Goal: Information Seeking & Learning: Learn about a topic

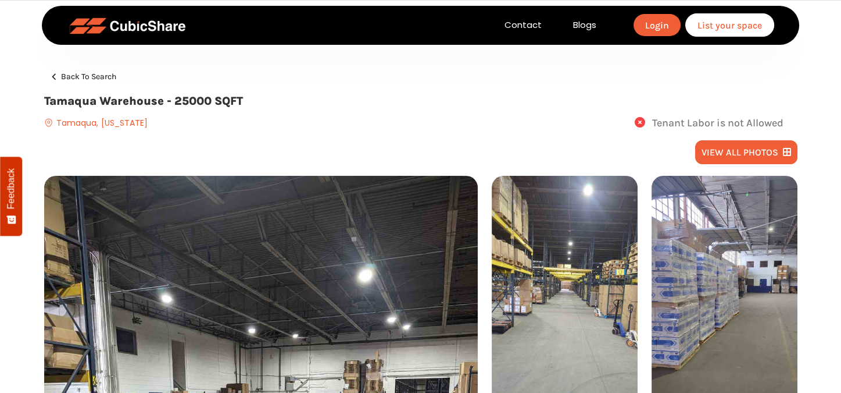
click at [78, 76] on span "Back to search" at bounding box center [88, 76] width 55 height 9
click at [447, 155] on div "view all photos" at bounding box center [421, 157] width 754 height 35
click at [635, 122] on icon at bounding box center [640, 122] width 10 height 10
click at [638, 122] on icon at bounding box center [640, 122] width 10 height 10
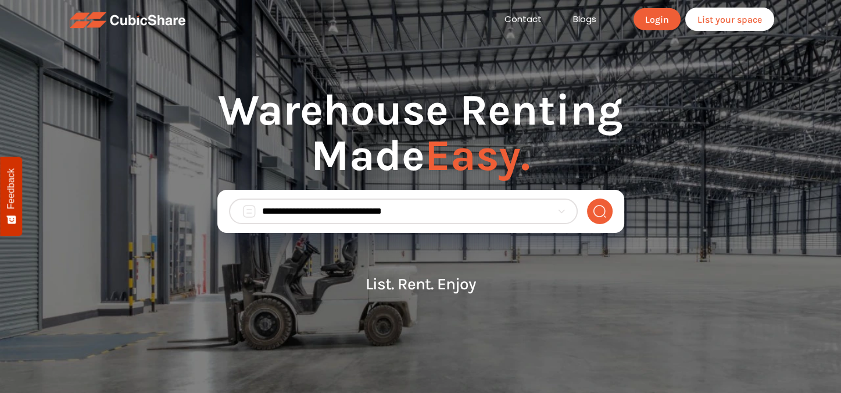
click at [425, 210] on input "search" at bounding box center [407, 211] width 290 height 14
paste input "**********"
type input "**********"
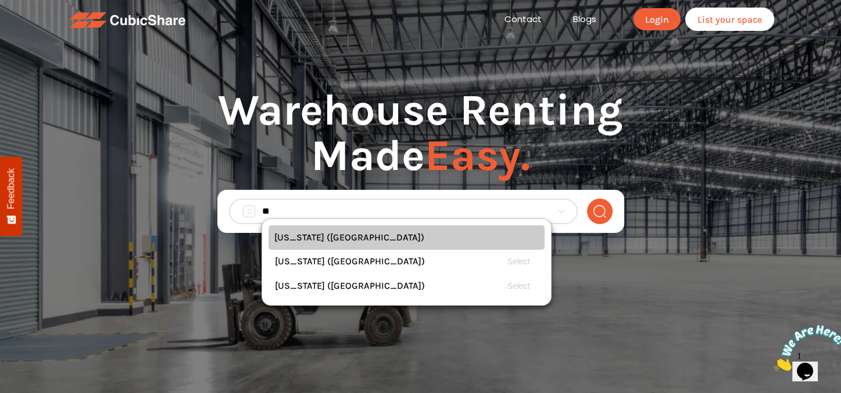
click at [345, 238] on div "California (CA) Select" at bounding box center [407, 237] width 276 height 24
type input "**********"
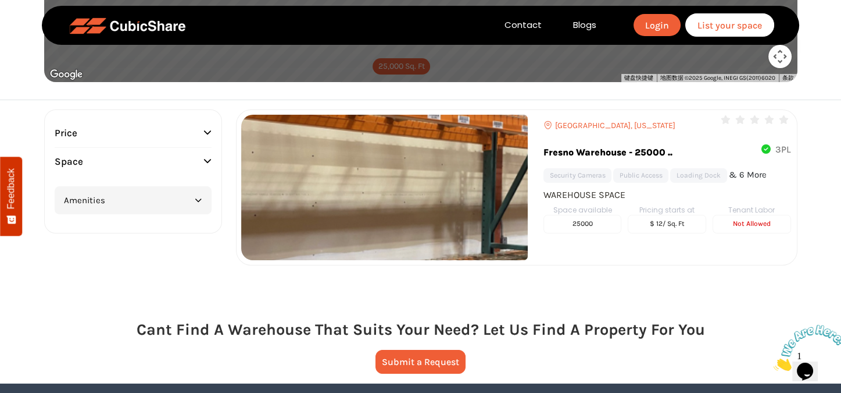
scroll to position [233, 0]
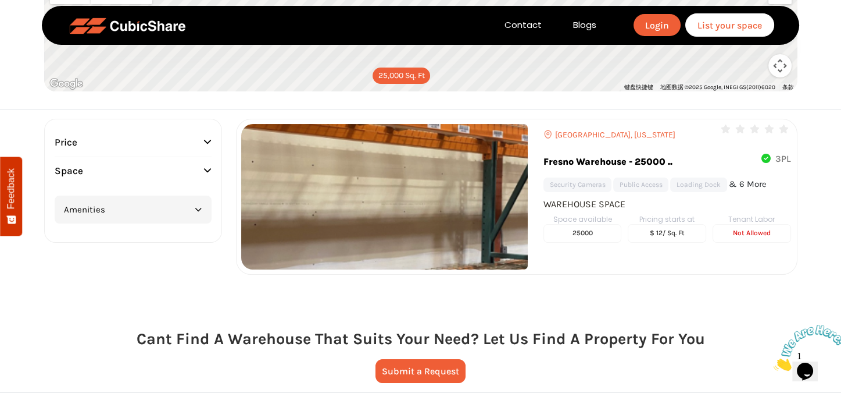
click at [426, 165] on img at bounding box center [384, 196] width 287 height 145
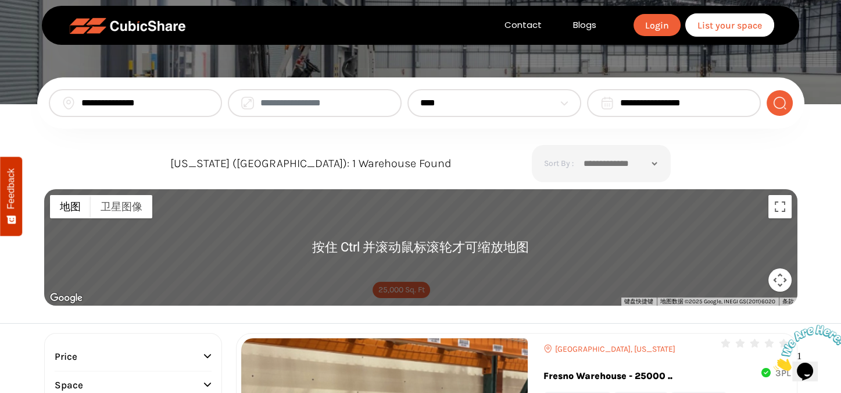
scroll to position [0, 0]
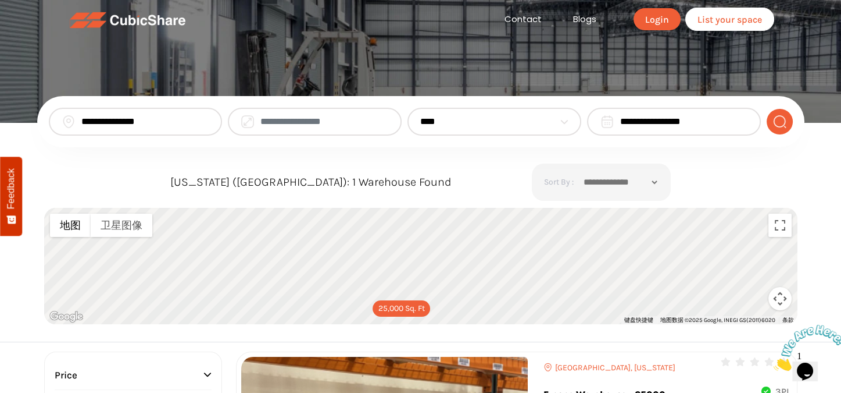
click at [509, 120] on select "**********" at bounding box center [487, 122] width 134 height 14
select select "*"
click at [420, 115] on select "**********" at bounding box center [487, 122] width 134 height 14
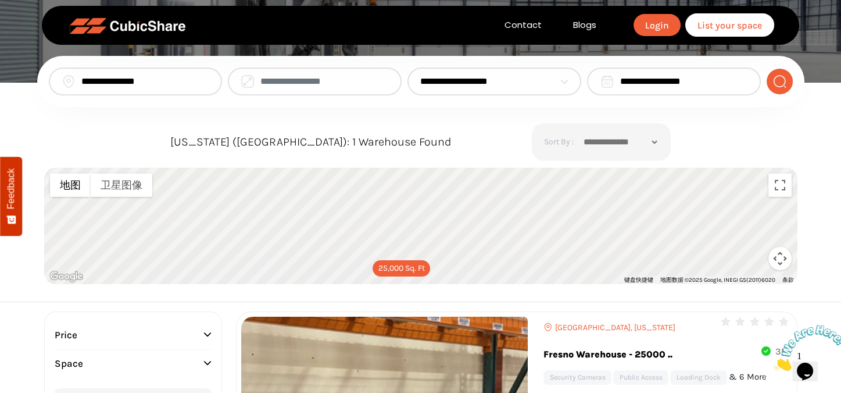
scroll to position [58, 0]
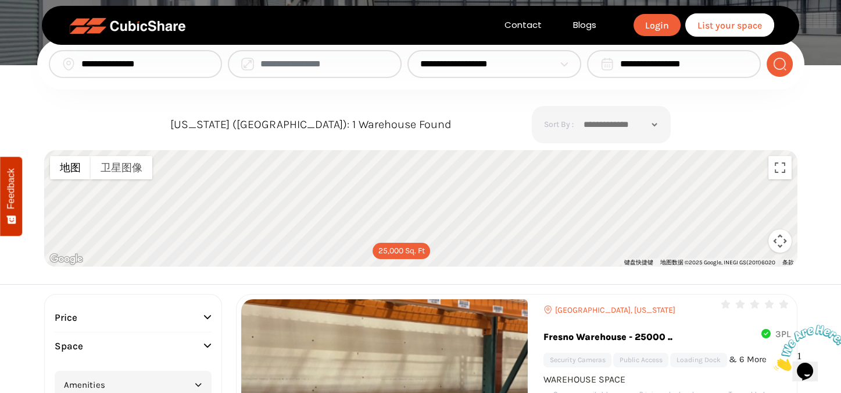
click at [786, 60] on img "submit" at bounding box center [780, 64] width 15 height 14
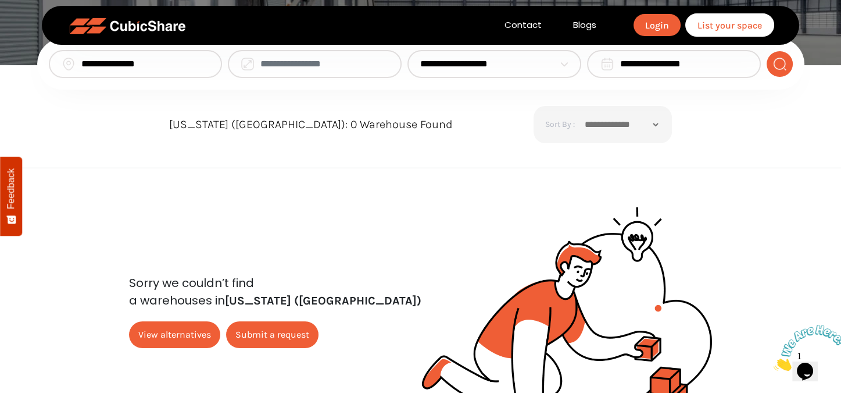
scroll to position [0, 0]
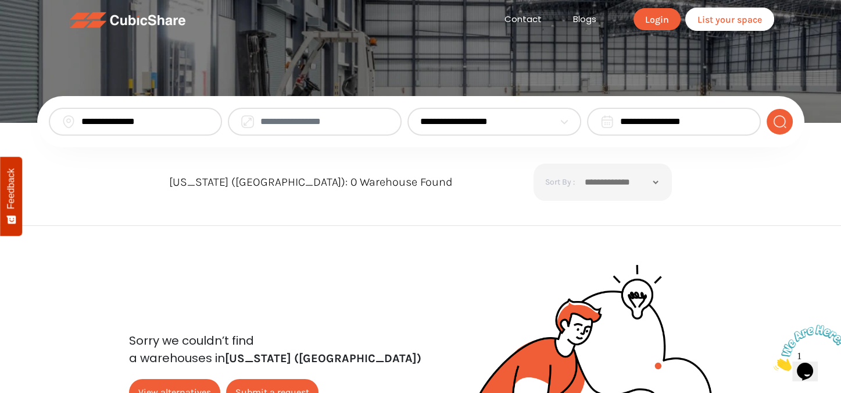
click at [690, 123] on input "**********" at bounding box center [685, 122] width 128 height 14
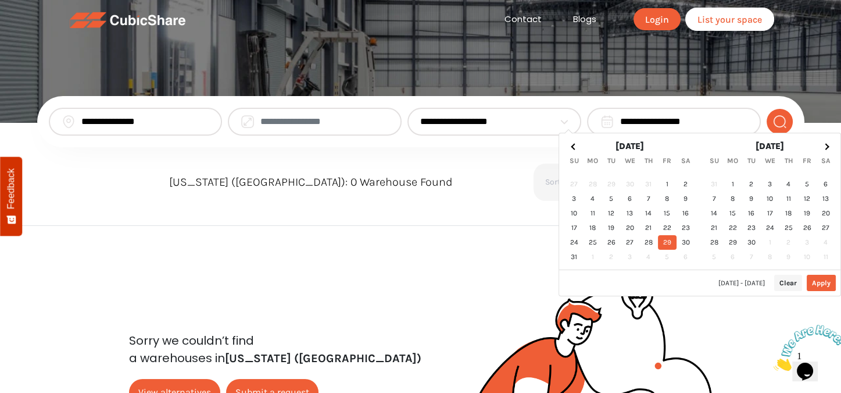
click at [156, 123] on input "**********" at bounding box center [145, 122] width 129 height 14
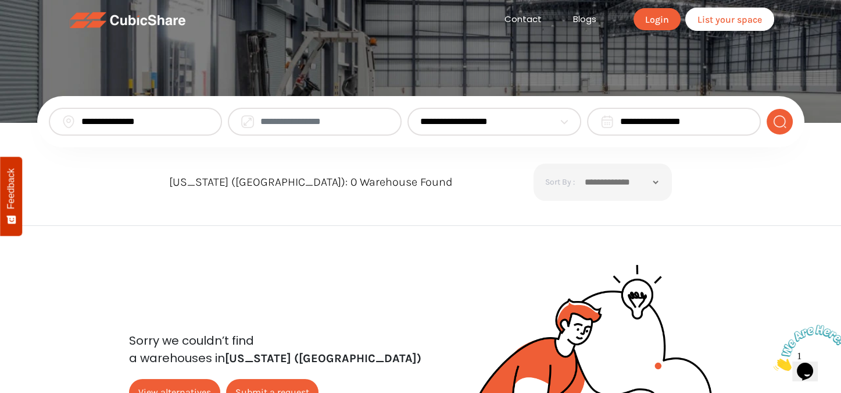
click at [202, 120] on input "**********" at bounding box center [145, 122] width 129 height 14
click at [178, 122] on input "search" at bounding box center [145, 122] width 129 height 14
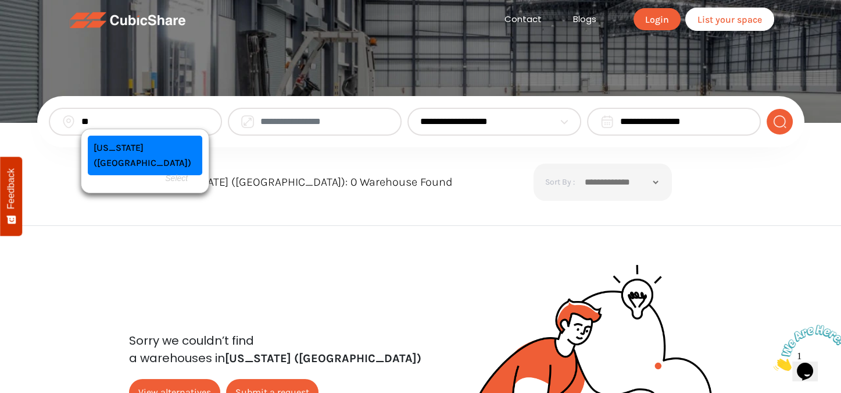
type input "*"
type input "**********"
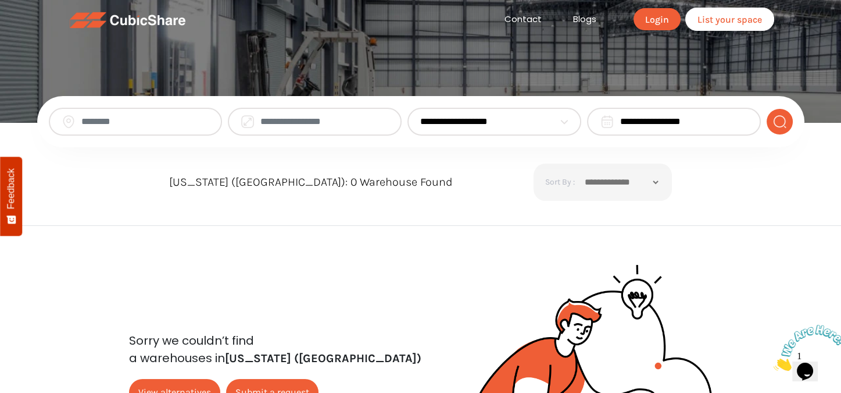
click at [120, 126] on input "search" at bounding box center [145, 122] width 129 height 14
paste input "****"
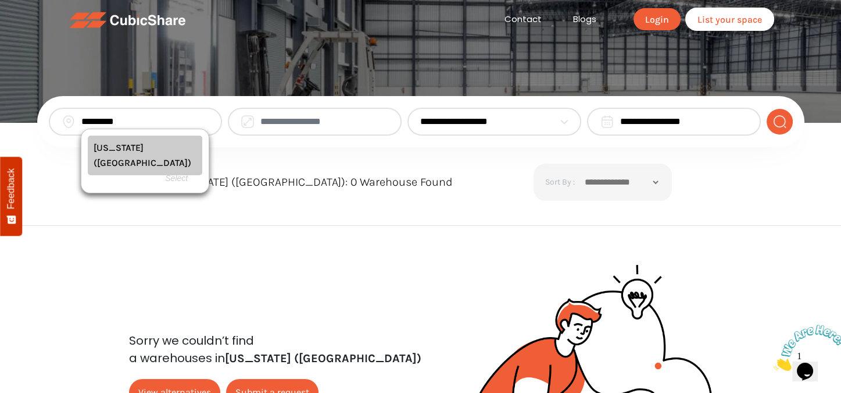
click at [128, 142] on div "Utah (UT) Select" at bounding box center [145, 155] width 115 height 40
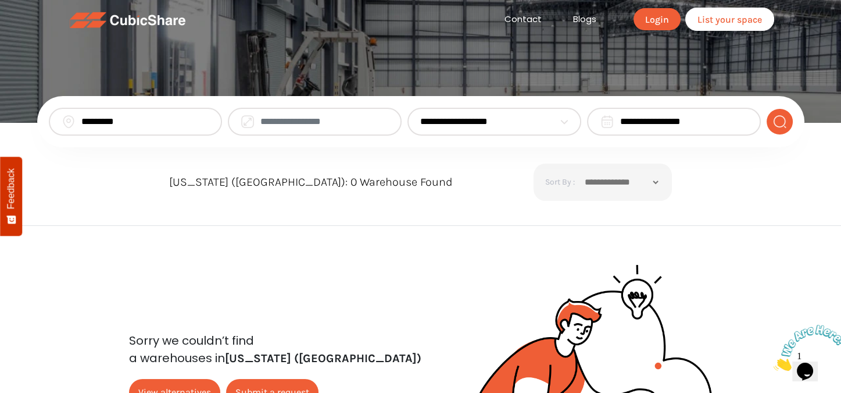
type input "*********"
click at [774, 122] on img "submit" at bounding box center [780, 122] width 15 height 14
type button "Apply Filter"
click at [167, 123] on input "*********" at bounding box center [145, 122] width 129 height 14
drag, startPoint x: 167, startPoint y: 123, endPoint x: 28, endPoint y: 119, distance: 139.6
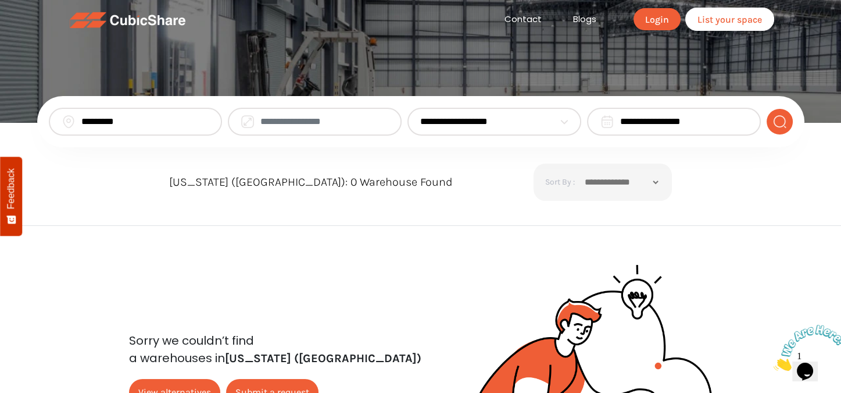
click at [28, 119] on section "**********" at bounding box center [420, 61] width 841 height 123
click at [774, 126] on img "submit" at bounding box center [780, 122] width 15 height 14
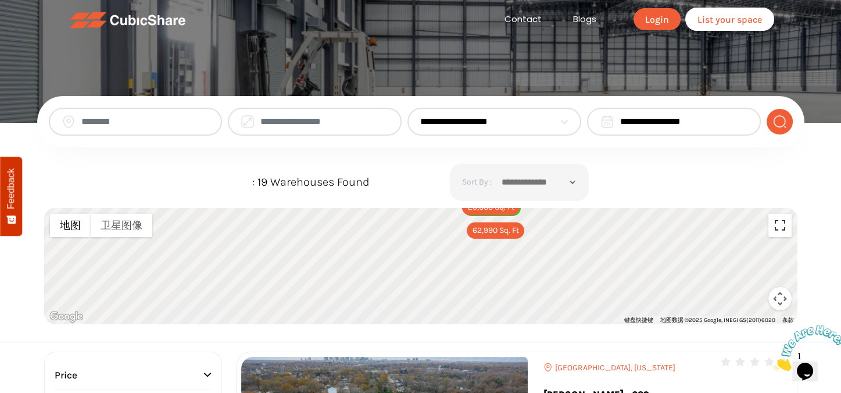
click at [782, 229] on button "切换全屏视图" at bounding box center [780, 224] width 23 height 23
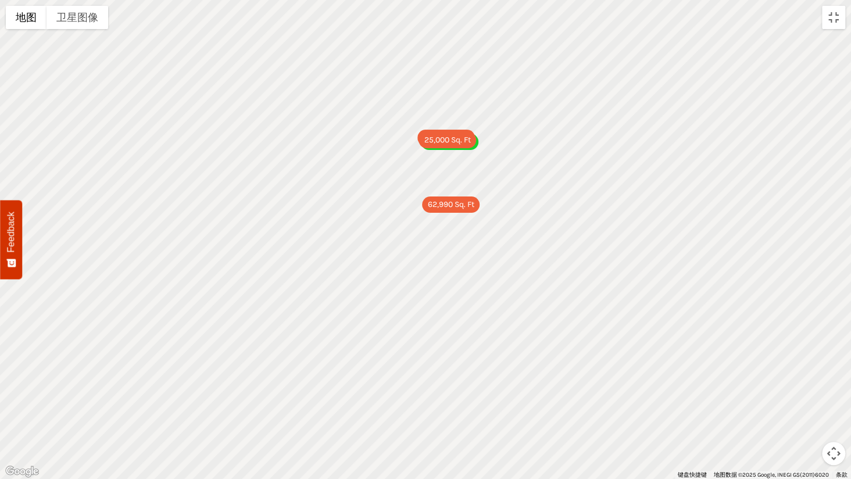
click at [372, 273] on div "62,990 Sq. Ft 17,000 Sq. Ft 5,500 Sq. Ft 25,000 Sq. Ft" at bounding box center [425, 239] width 851 height 479
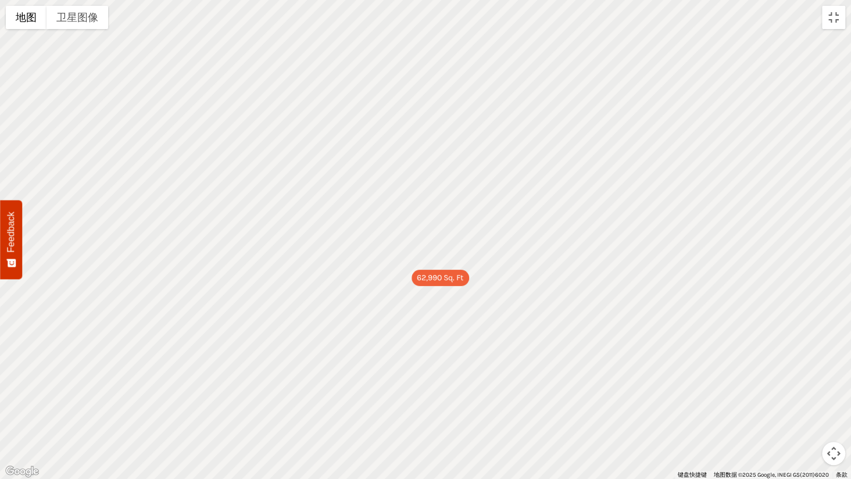
drag, startPoint x: 374, startPoint y: 192, endPoint x: 397, endPoint y: 359, distance: 167.9
click at [397, 359] on div "62,990 Sq. Ft 17,000 Sq. Ft 5,500 Sq. Ft 25,000 Sq. Ft" at bounding box center [425, 239] width 851 height 479
drag, startPoint x: 416, startPoint y: 121, endPoint x: 463, endPoint y: 181, distance: 76.3
click at [461, 184] on div "62,990 Sq. Ft 17,000 Sq. Ft 5,500 Sq. Ft 25,000 Sq. Ft" at bounding box center [425, 239] width 851 height 479
drag, startPoint x: 420, startPoint y: 252, endPoint x: 420, endPoint y: 292, distance: 39.5
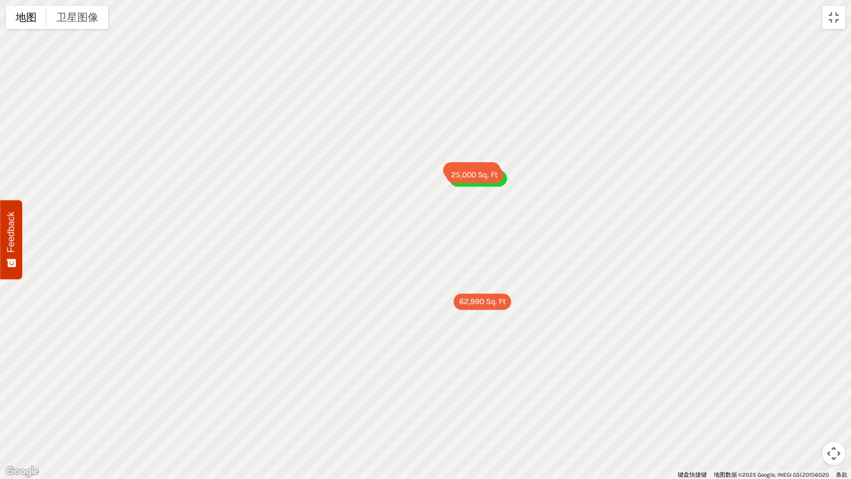
click at [420, 292] on div "62,990 Sq. Ft 17,000 Sq. Ft 5,500 Sq. Ft 25,000 Sq. Ft" at bounding box center [425, 239] width 851 height 479
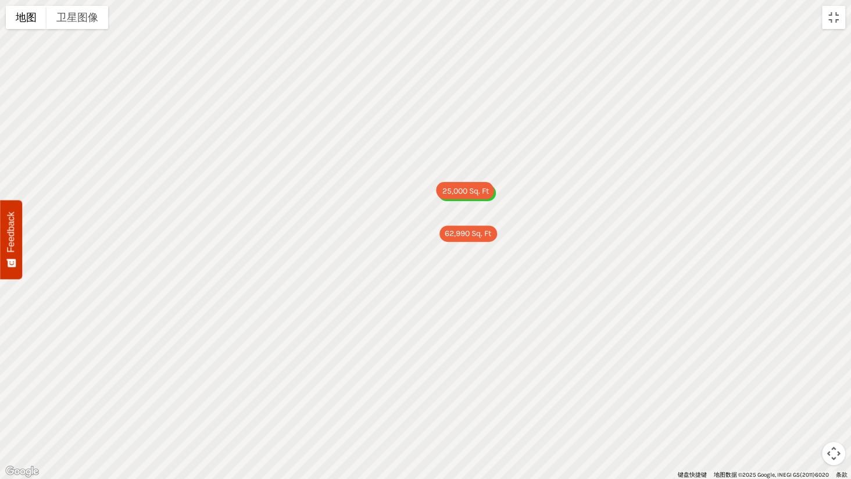
drag, startPoint x: 309, startPoint y: 342, endPoint x: 409, endPoint y: 247, distance: 137.8
click at [409, 247] on div "62,990 Sq. Ft 17,000 Sq. Ft 5,500 Sq. Ft 25,000 Sq. Ft" at bounding box center [425, 239] width 851 height 479
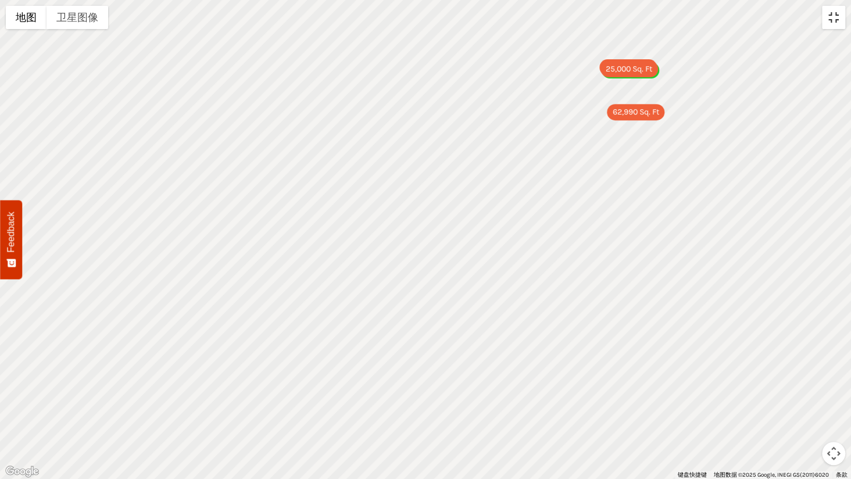
click at [833, 21] on button "切换全屏视图" at bounding box center [833, 17] width 23 height 23
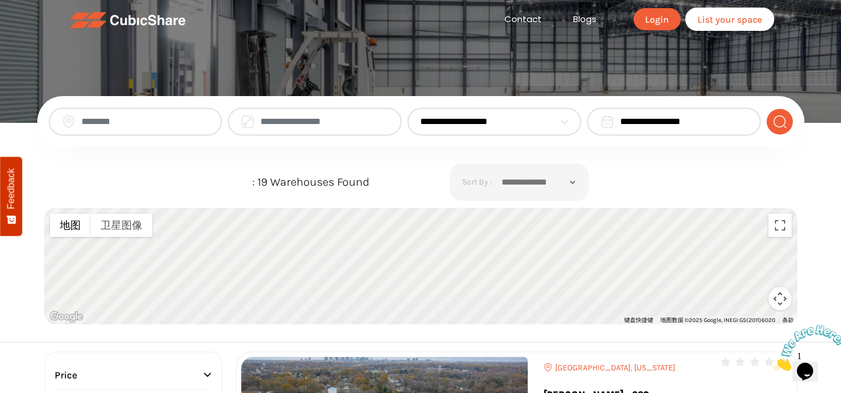
click at [128, 125] on input "search" at bounding box center [145, 122] width 129 height 14
click at [158, 122] on input "**" at bounding box center [145, 122] width 129 height 14
type input "*"
type input "**"
click at [468, 124] on select "**********" at bounding box center [487, 122] width 134 height 14
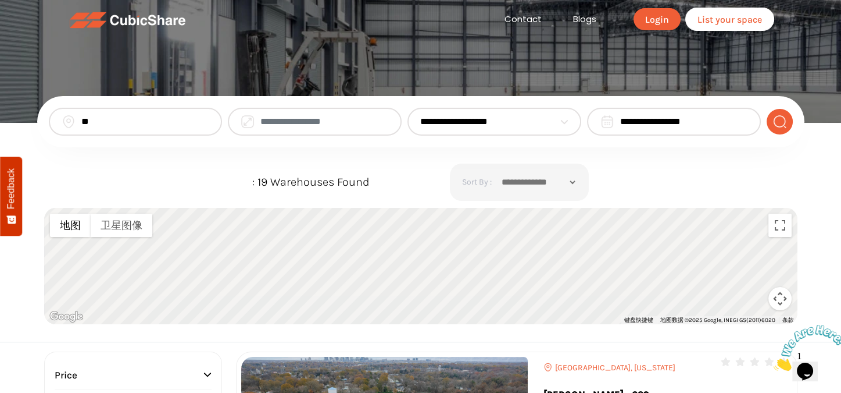
select select "*"
click at [420, 115] on select "**********" at bounding box center [487, 122] width 134 height 14
click at [147, 128] on input "**" at bounding box center [145, 122] width 129 height 14
click at [205, 122] on input "**" at bounding box center [145, 122] width 129 height 14
click at [137, 119] on input "search" at bounding box center [145, 122] width 129 height 14
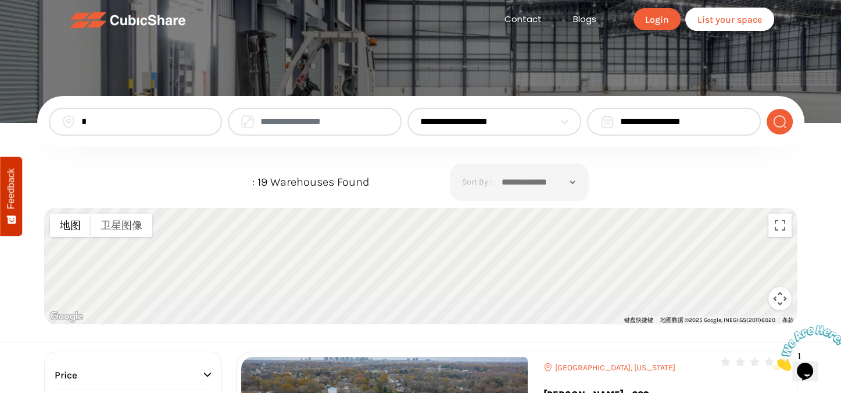
type input "**"
click at [787, 125] on button "submit" at bounding box center [780, 122] width 26 height 26
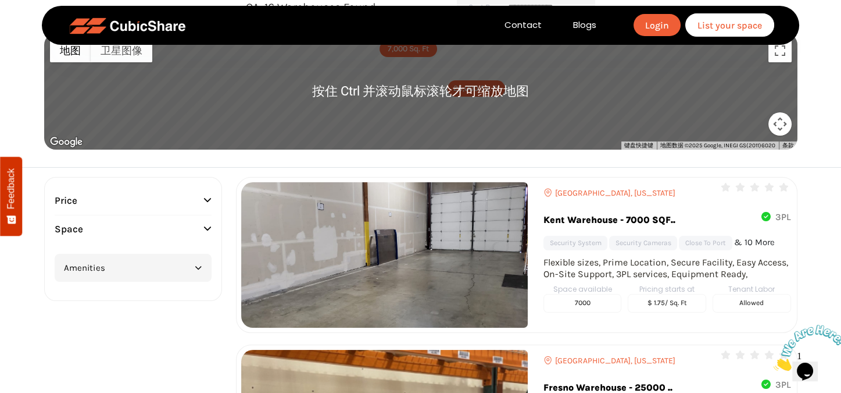
scroll to position [58, 0]
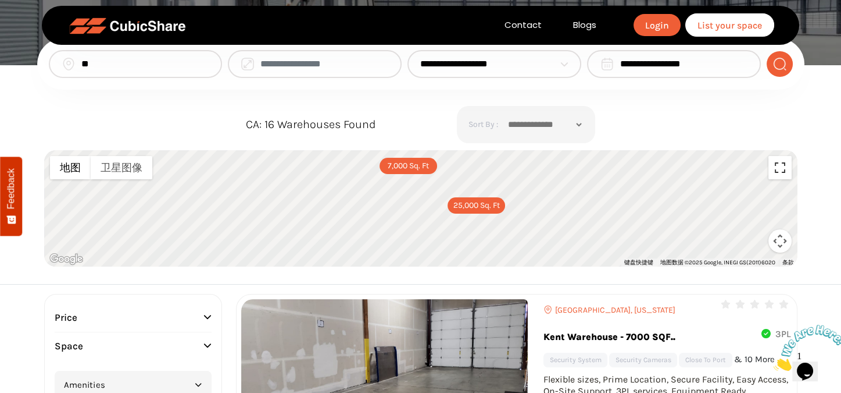
click at [774, 167] on button "切换全屏视图" at bounding box center [780, 167] width 23 height 23
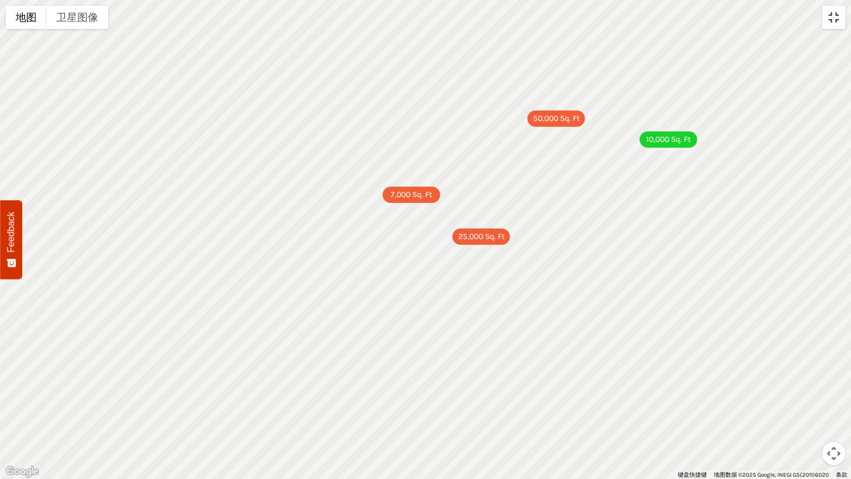
drag, startPoint x: 828, startPoint y: 16, endPoint x: 823, endPoint y: 20, distance: 6.6
click at [828, 15] on button "切换全屏视图" at bounding box center [833, 17] width 23 height 23
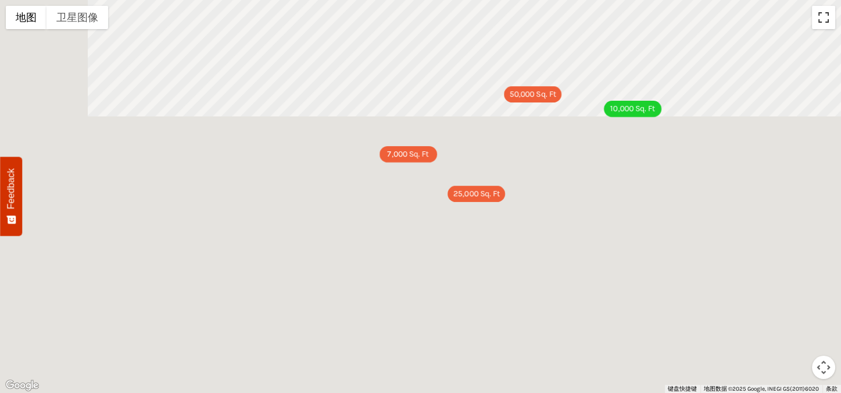
scroll to position [174, 0]
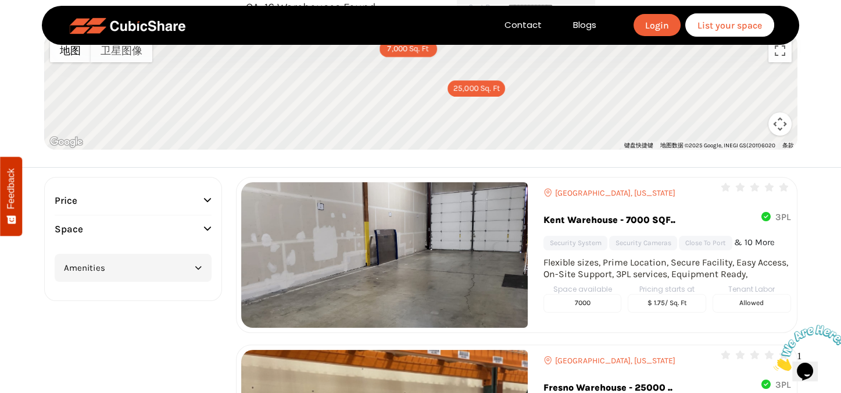
click at [549, 265] on div "Flexible sizes, Prime Location, Secure Facility, Easy Access, On-Site Support, …" at bounding box center [668, 267] width 248 height 23
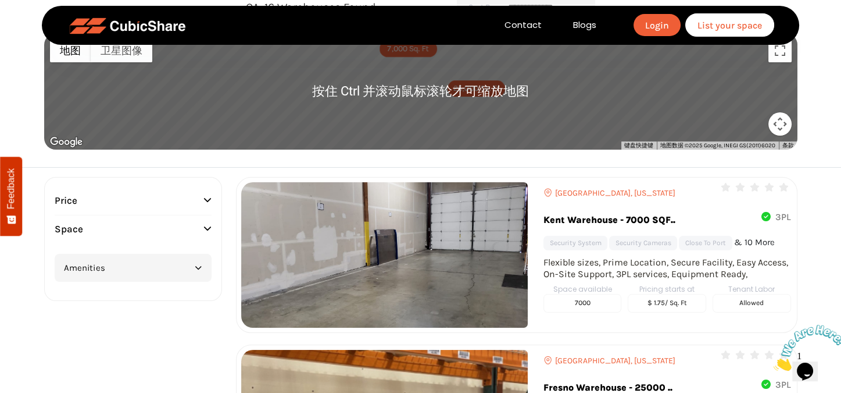
scroll to position [0, 0]
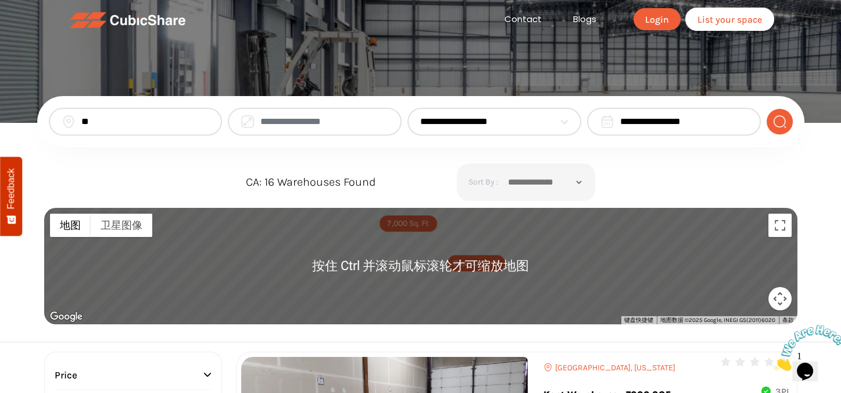
click at [115, 124] on input "**" at bounding box center [145, 122] width 129 height 14
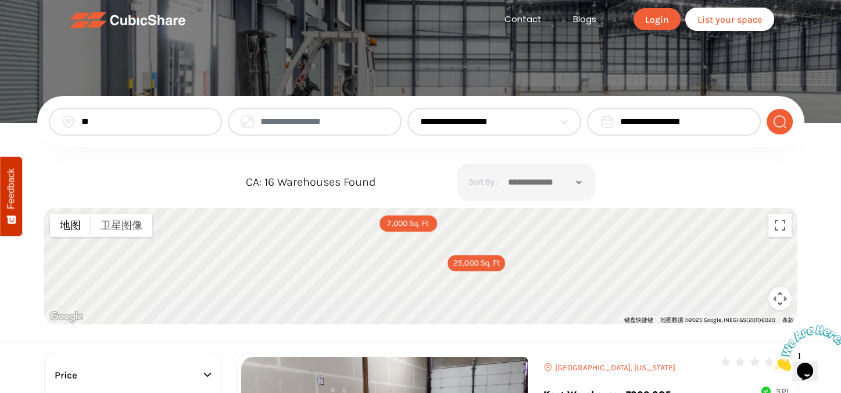
drag, startPoint x: 202, startPoint y: 126, endPoint x: 191, endPoint y: 124, distance: 11.3
click at [201, 126] on input "**" at bounding box center [145, 122] width 129 height 14
click at [208, 120] on input "**" at bounding box center [145, 122] width 129 height 14
click at [202, 121] on input "**" at bounding box center [145, 122] width 129 height 14
click at [475, 122] on select "**********" at bounding box center [487, 122] width 134 height 14
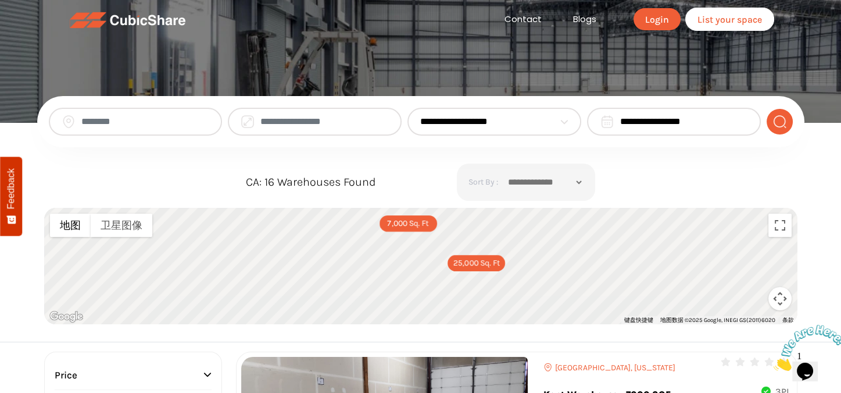
select select "*"
click at [420, 115] on select "**********" at bounding box center [487, 122] width 134 height 14
click at [780, 122] on img "submit" at bounding box center [780, 122] width 15 height 14
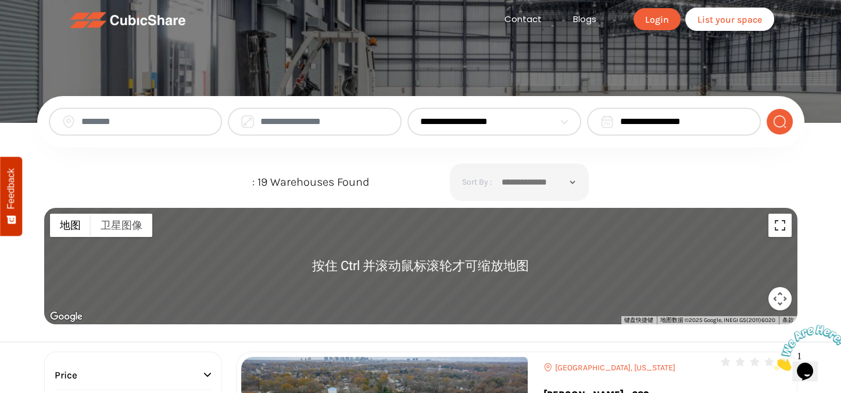
click at [780, 233] on button "切换全屏视图" at bounding box center [780, 224] width 23 height 23
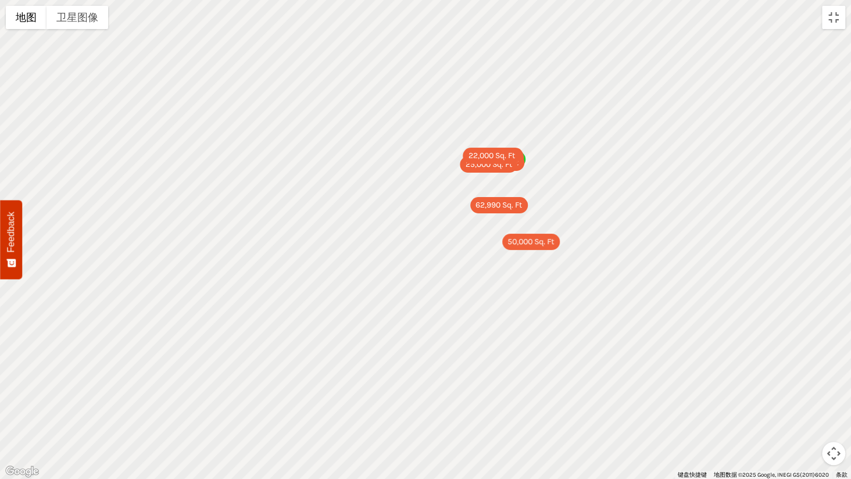
drag, startPoint x: 533, startPoint y: 215, endPoint x: 406, endPoint y: 297, distance: 151.0
click at [406, 297] on div "62,990 Sq. Ft 17,000 Sq. Ft 5,500 Sq. Ft 25,000 Sq. Ft 50,000 Sq. Ft 20,000 Sq.…" at bounding box center [425, 239] width 851 height 479
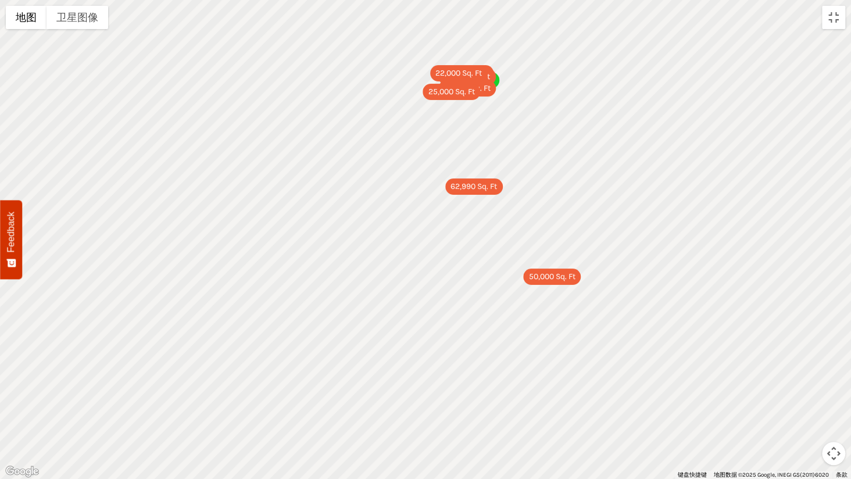
drag, startPoint x: 416, startPoint y: 346, endPoint x: 394, endPoint y: 380, distance: 40.6
click at [394, 379] on div "62,990 Sq. Ft 17,000 Sq. Ft 5,500 Sq. Ft 25,000 Sq. Ft 50,000 Sq. Ft 20,000 Sq.…" at bounding box center [425, 239] width 851 height 479
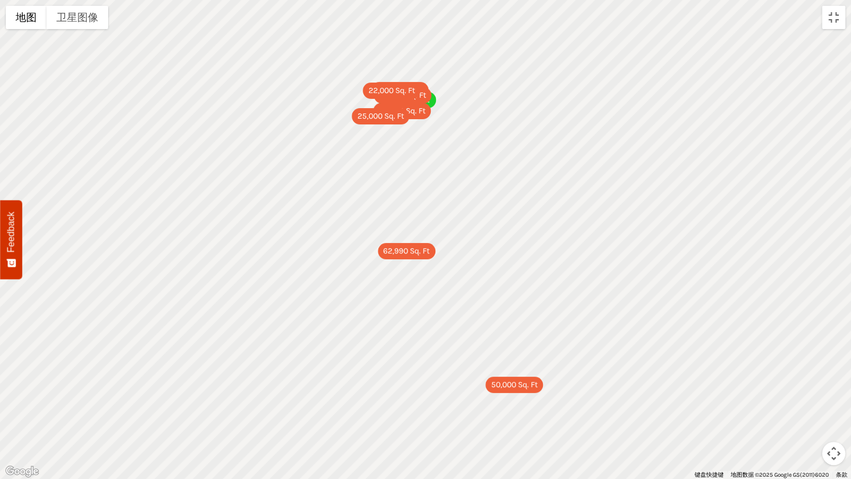
drag, startPoint x: 435, startPoint y: 272, endPoint x: 378, endPoint y: 368, distance: 112.1
click at [378, 368] on div "62,990 Sq. Ft 17,000 Sq. Ft 5,500 Sq. Ft 25,000 Sq. Ft 50,000 Sq. Ft 20,000 Sq.…" at bounding box center [425, 239] width 851 height 479
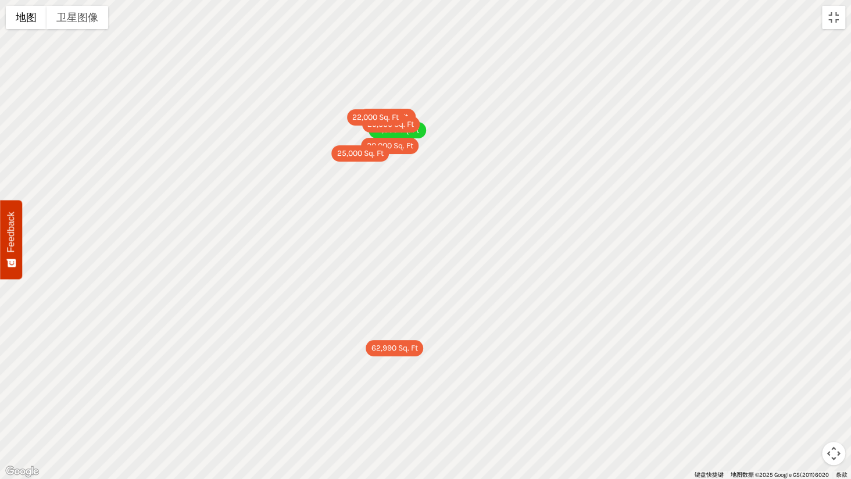
drag, startPoint x: 403, startPoint y: 281, endPoint x: 394, endPoint y: 387, distance: 105.6
click at [396, 392] on div "62,990 Sq. Ft 17,000 Sq. Ft 5,500 Sq. Ft 25,000 Sq. Ft 50,000 Sq. Ft 20,000 Sq.…" at bounding box center [425, 239] width 851 height 479
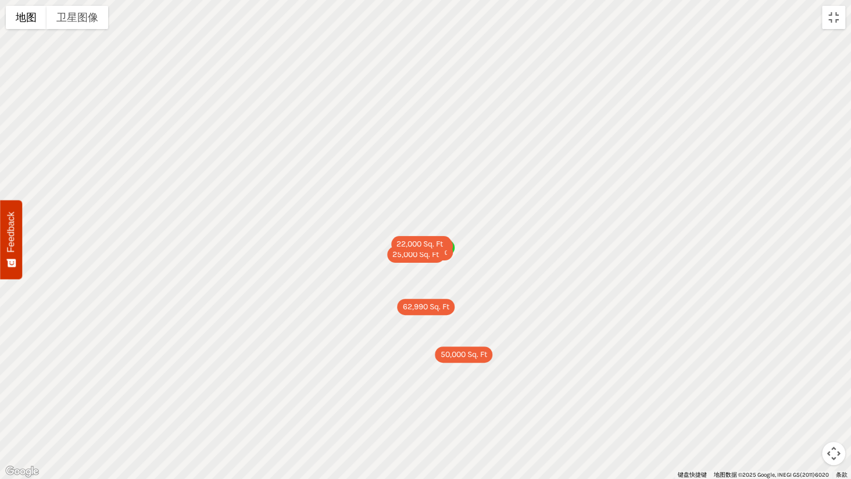
drag, startPoint x: 355, startPoint y: 330, endPoint x: 381, endPoint y: 330, distance: 26.2
click at [383, 330] on div "62,990 Sq. Ft 17,000 Sq. Ft 5,500 Sq. Ft 25,000 Sq. Ft 50,000 Sq. Ft 20,000 Sq.…" at bounding box center [425, 239] width 851 height 479
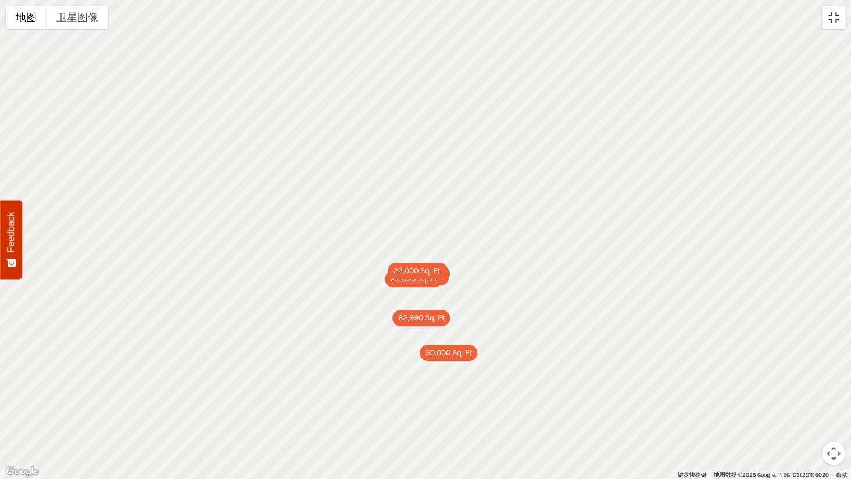
click at [833, 17] on button "切换全屏视图" at bounding box center [833, 17] width 23 height 23
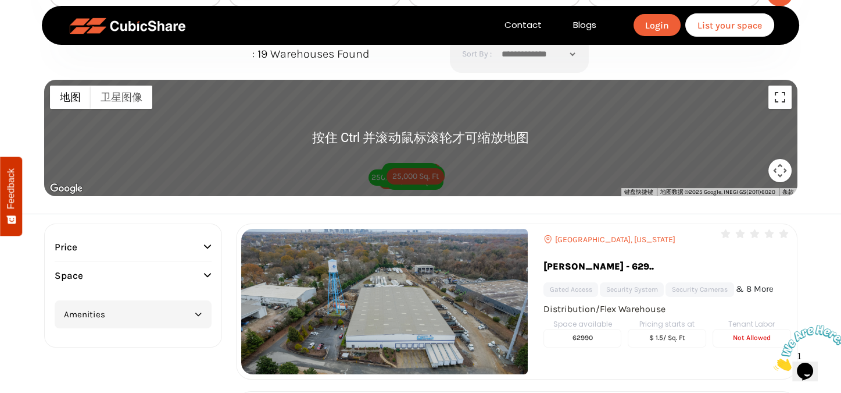
scroll to position [233, 0]
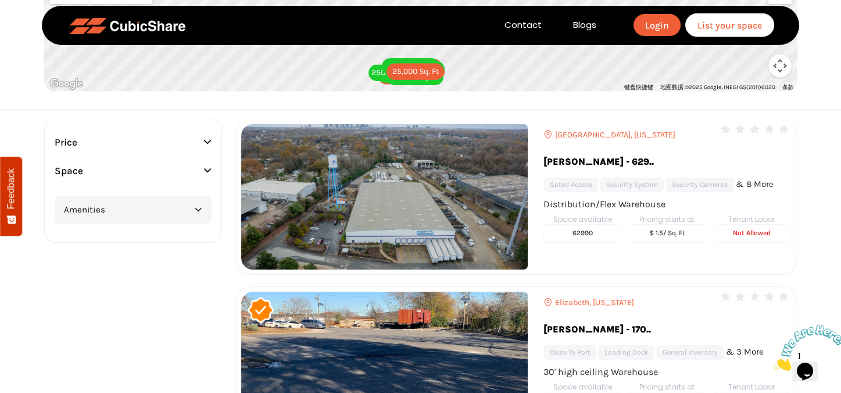
drag, startPoint x: 541, startPoint y: 169, endPoint x: 585, endPoint y: 165, distance: 43.8
click at [585, 165] on div "Charlotte, North Carolina 0" at bounding box center [517, 197] width 562 height 156
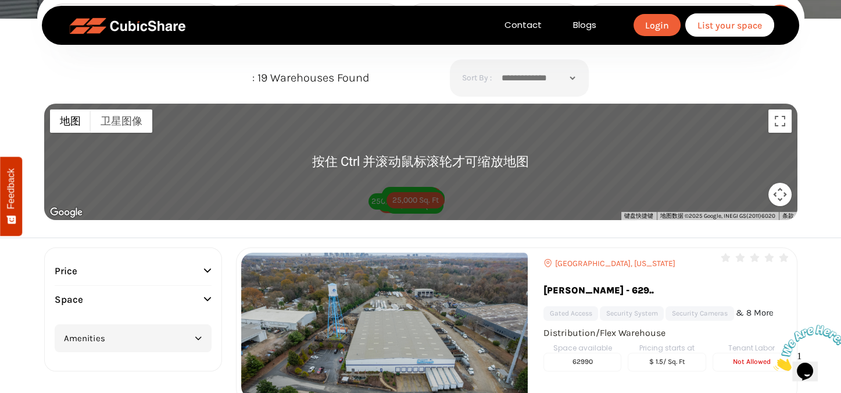
scroll to position [0, 0]
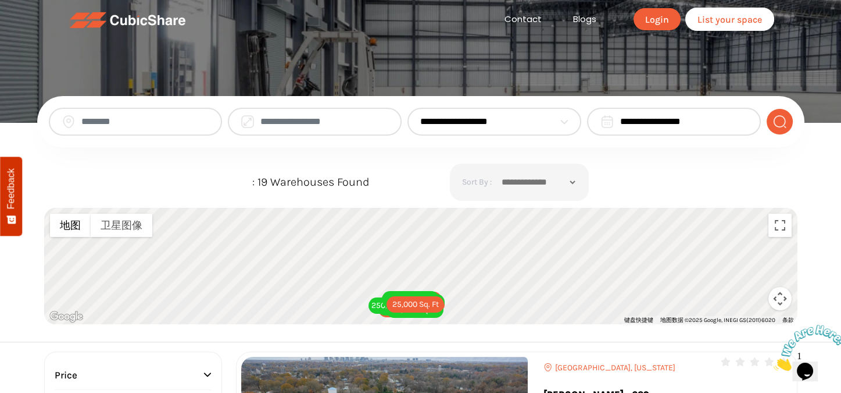
click at [374, 243] on div "62,990 Sq. Ft 17,000 Sq. Ft 5,500 Sq. Ft 25,000 Sq. Ft 50,000 Sq. Ft 20,000 Sq.…" at bounding box center [421, 266] width 754 height 116
click at [780, 231] on button "切换全屏视图" at bounding box center [780, 224] width 23 height 23
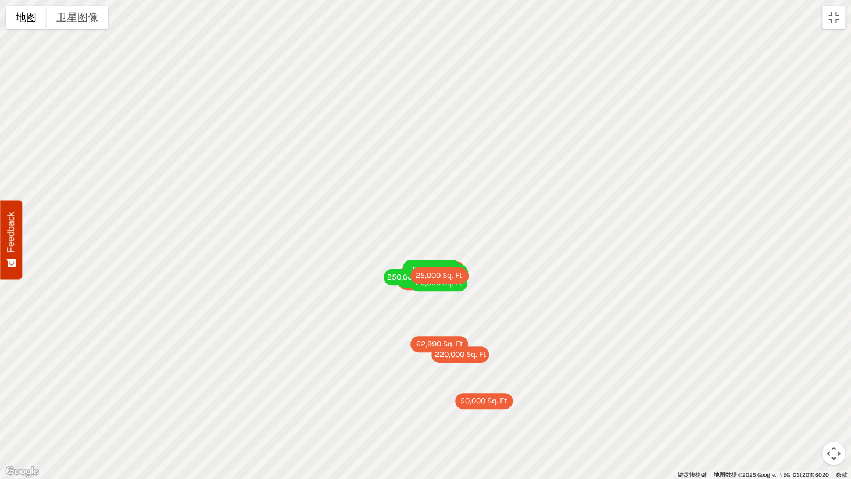
click at [490, 320] on div "62,990 Sq. Ft 17,000 Sq. Ft 5,500 Sq. Ft 25,000 Sq. Ft 50,000 Sq. Ft 20,000 Sq.…" at bounding box center [425, 239] width 851 height 479
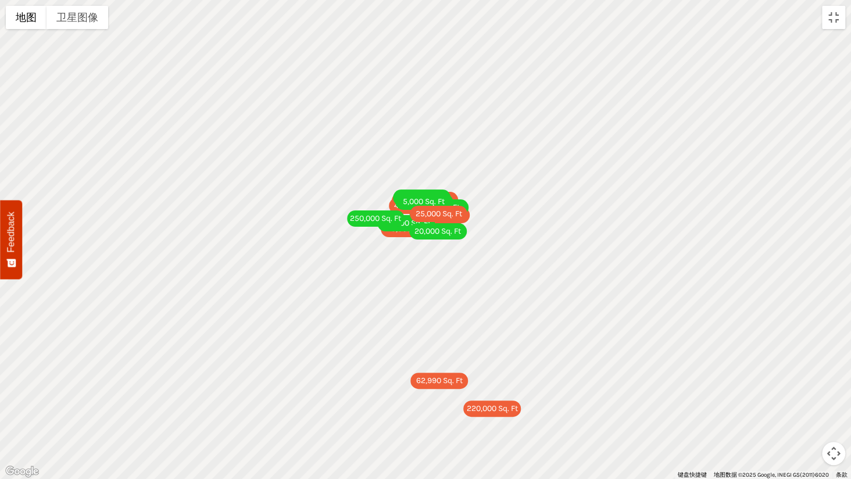
click at [409, 356] on div "62,990 Sq. Ft 17,000 Sq. Ft 5,500 Sq. Ft 25,000 Sq. Ft 50,000 Sq. Ft 20,000 Sq.…" at bounding box center [425, 239] width 851 height 479
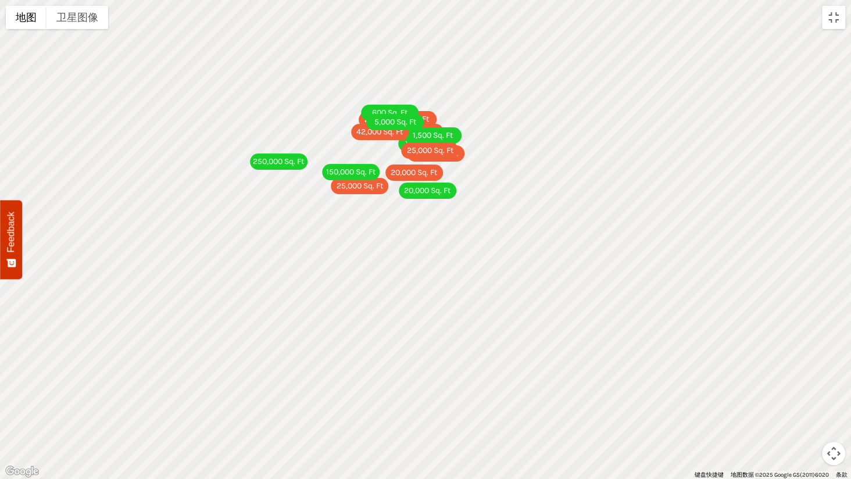
drag, startPoint x: 397, startPoint y: 333, endPoint x: 399, endPoint y: 342, distance: 9.6
click at [399, 342] on div "62,990 Sq. Ft 17,000 Sq. Ft 5,500 Sq. Ft 25,000 Sq. Ft 50,000 Sq. Ft 20,000 Sq.…" at bounding box center [425, 239] width 851 height 479
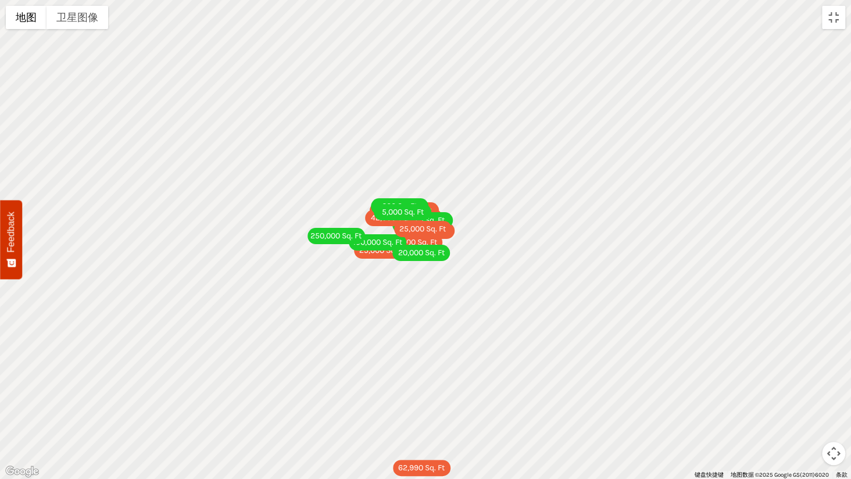
click at [433, 350] on div "62,990 Sq. Ft 17,000 Sq. Ft 5,500 Sq. Ft 25,000 Sq. Ft 50,000 Sq. Ft 20,000 Sq.…" at bounding box center [425, 239] width 851 height 479
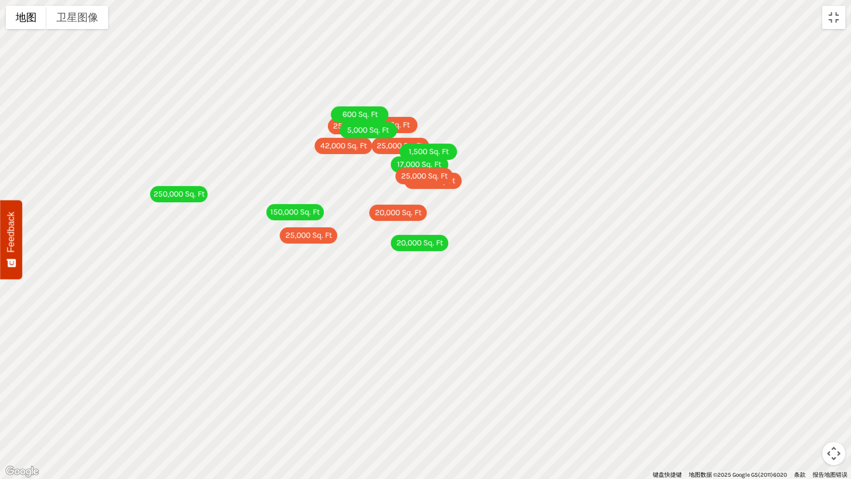
drag, startPoint x: 404, startPoint y: 319, endPoint x: 408, endPoint y: 337, distance: 17.9
click at [408, 337] on div "62,990 Sq. Ft 17,000 Sq. Ft 5,500 Sq. Ft 25,000 Sq. Ft 50,000 Sq. Ft 20,000 Sq.…" at bounding box center [425, 239] width 851 height 479
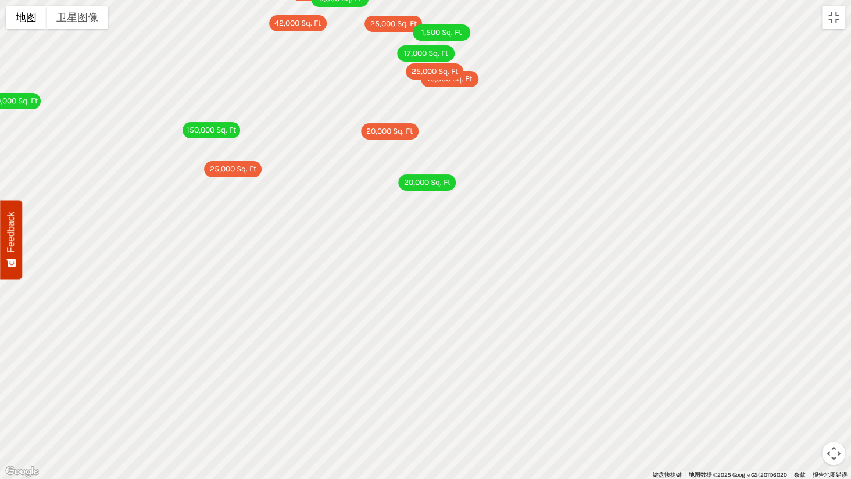
drag, startPoint x: 364, startPoint y: 389, endPoint x: 368, endPoint y: 404, distance: 15.7
click at [368, 392] on div "62,990 Sq. Ft 17,000 Sq. Ft 5,500 Sq. Ft 25,000 Sq. Ft 50,000 Sq. Ft 20,000 Sq.…" at bounding box center [425, 239] width 851 height 479
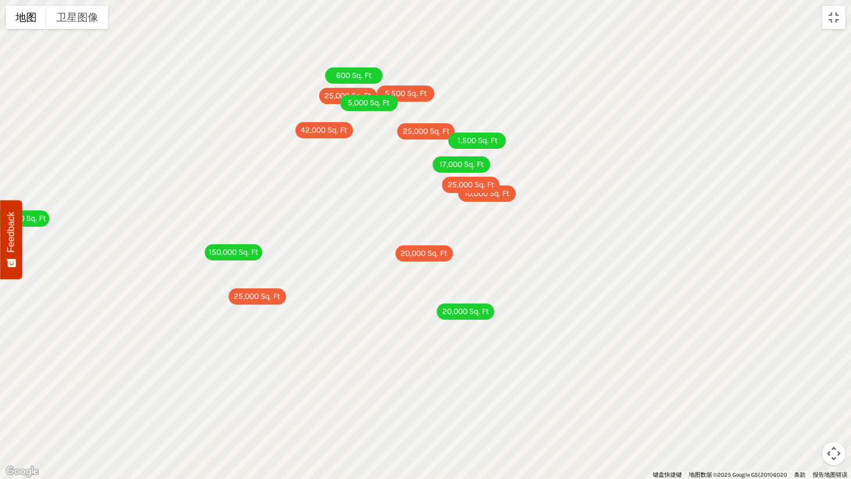
drag, startPoint x: 406, startPoint y: 255, endPoint x: 444, endPoint y: 389, distance: 139.7
click at [444, 389] on div "62,990 Sq. Ft 17,000 Sq. Ft 5,500 Sq. Ft 25,000 Sq. Ft 50,000 Sq. Ft 20,000 Sq.…" at bounding box center [425, 239] width 851 height 479
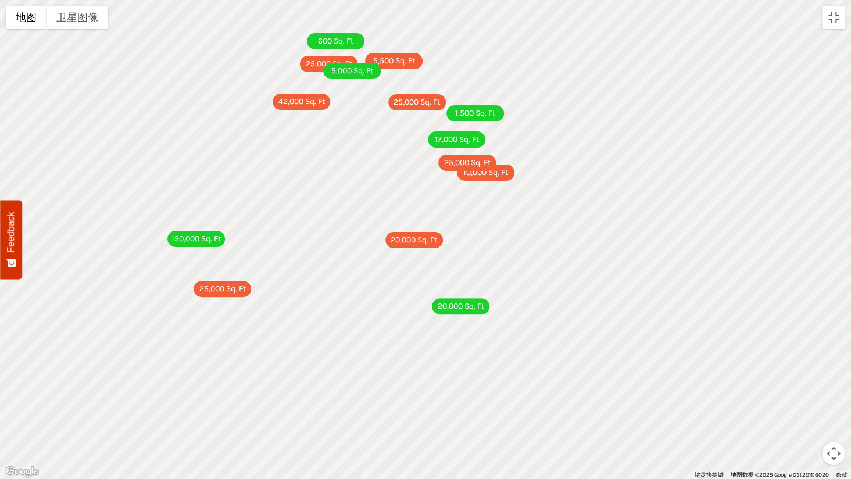
click at [455, 311] on div "20,000 Sq. Ft" at bounding box center [461, 306] width 58 height 16
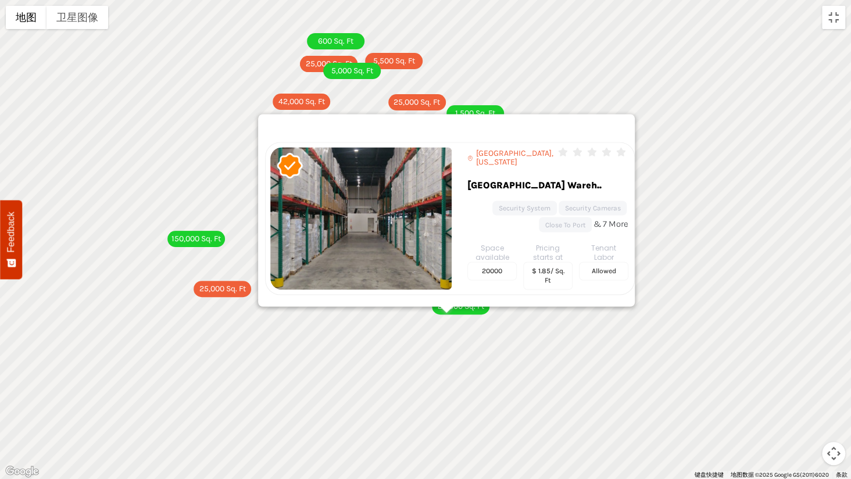
click at [323, 358] on div "62,990 Sq. Ft 17,000 Sq. Ft 5,500 Sq. Ft 25,000 Sq. Ft 50,000 Sq. Ft 20,000 Sq.…" at bounding box center [425, 239] width 851 height 479
click at [209, 290] on div "25,000 Sq. Ft" at bounding box center [223, 289] width 58 height 16
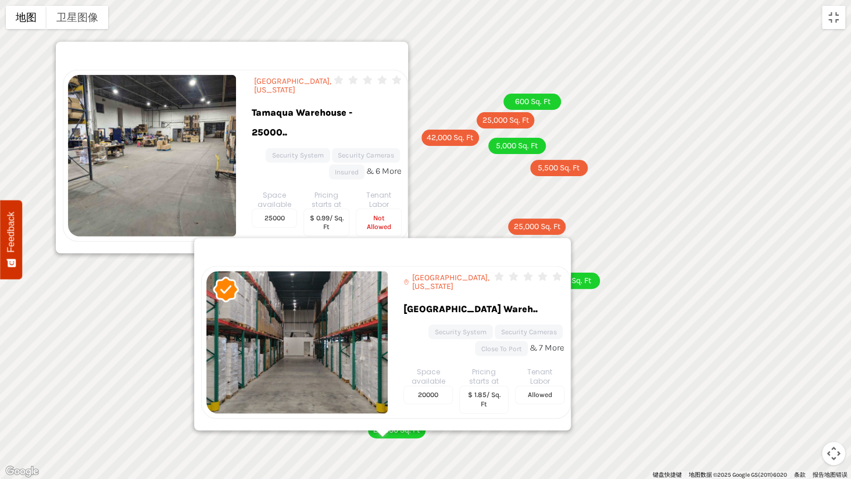
drag, startPoint x: 309, startPoint y: 214, endPoint x: 347, endPoint y: 221, distance: 38.4
click at [347, 238] on div at bounding box center [372, 252] width 342 height 28
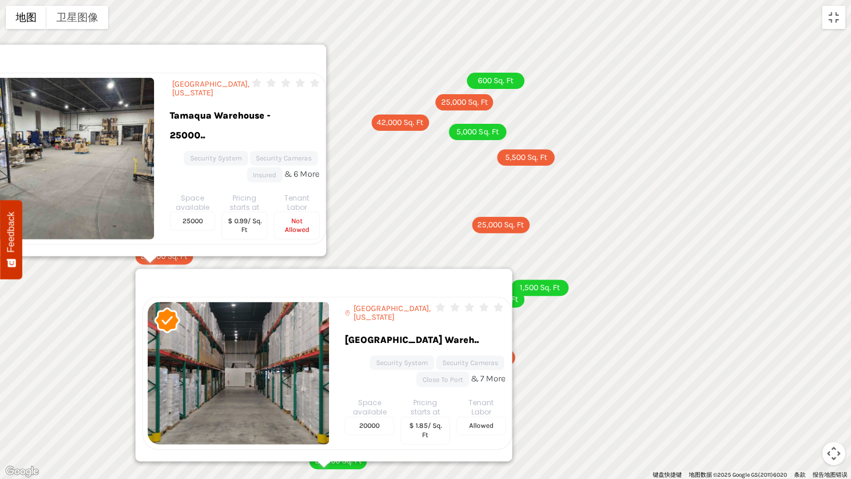
drag, startPoint x: 655, startPoint y: 122, endPoint x: 644, endPoint y: 69, distance: 54.5
click at [644, 69] on div "62,990 Sq. Ft 17,000 Sq. Ft 5,500 Sq. Ft 25,000 Sq. Ft 50,000 Sq. Ft 20,000 Sq.…" at bounding box center [425, 239] width 851 height 479
click at [425, 184] on div "62,990 Sq. Ft 17,000 Sq. Ft 5,500 Sq. Ft 25,000 Sq. Ft 50,000 Sq. Ft 20,000 Sq.…" at bounding box center [425, 239] width 851 height 479
click at [335, 392] on div "20,000 Sq. Ft" at bounding box center [338, 461] width 58 height 16
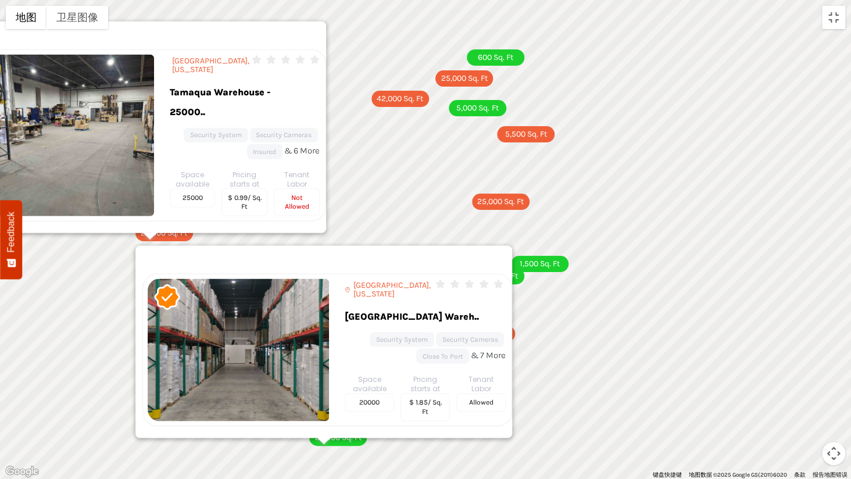
click at [322, 392] on div at bounding box center [324, 441] width 15 height 7
click at [165, 283] on img at bounding box center [167, 296] width 27 height 27
click at [601, 335] on div "62,990 Sq. Ft 17,000 Sq. Ft 5,500 Sq. Ft 25,000 Sq. Ft 50,000 Sq. Ft 20,000 Sq.…" at bounding box center [425, 239] width 851 height 479
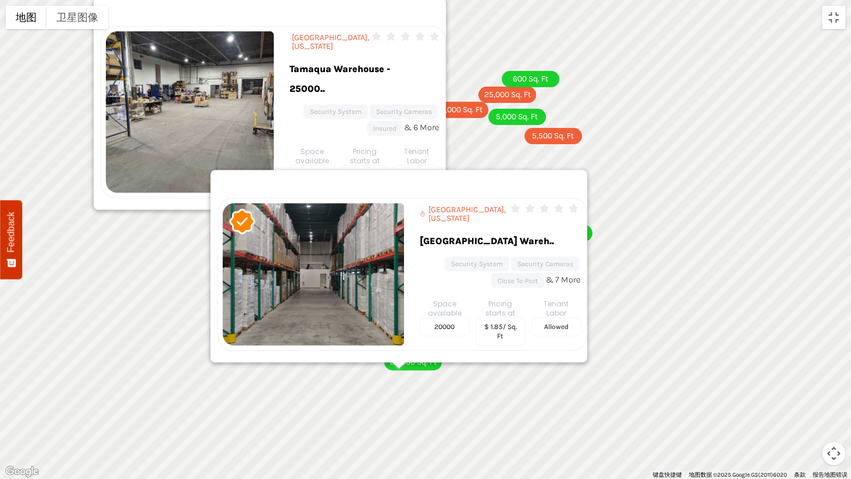
click at [432, 124] on ul "Security System Security Cameras Insured & 6 More" at bounding box center [365, 120] width 150 height 33
click at [837, 24] on button "切换全屏视图" at bounding box center [833, 17] width 23 height 23
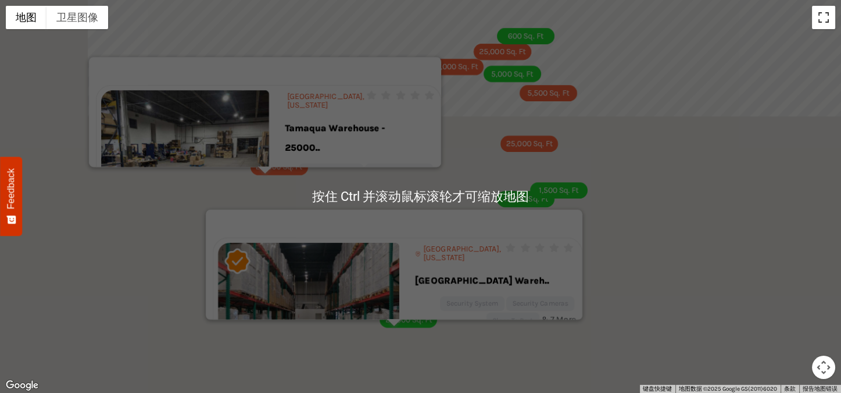
scroll to position [116, 0]
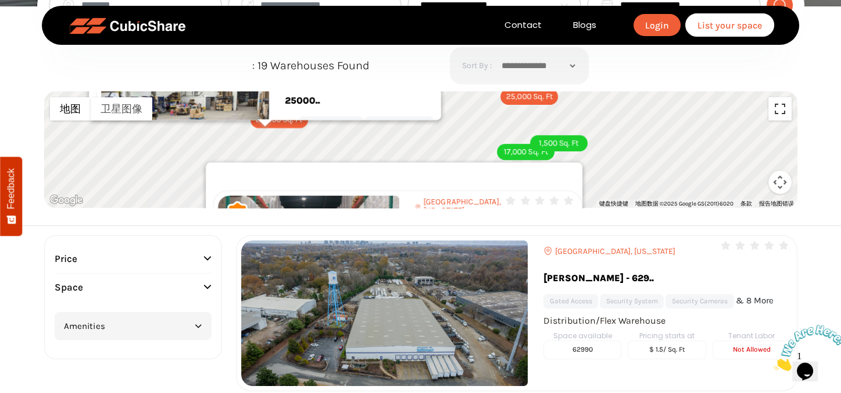
click at [776, 110] on button "切换全屏视图" at bounding box center [780, 108] width 23 height 23
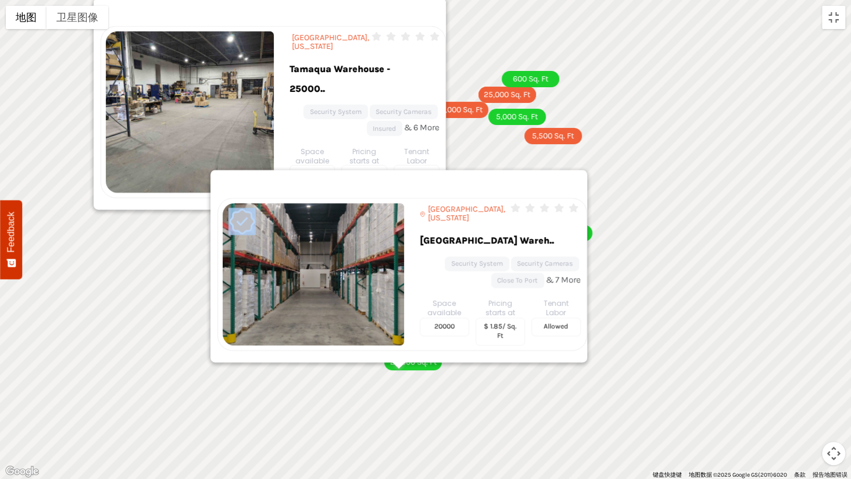
drag, startPoint x: 515, startPoint y: 152, endPoint x: 306, endPoint y: 182, distance: 211.4
click at [306, 182] on div "Pennsauken Township, New Jersey 0" at bounding box center [399, 266] width 377 height 192
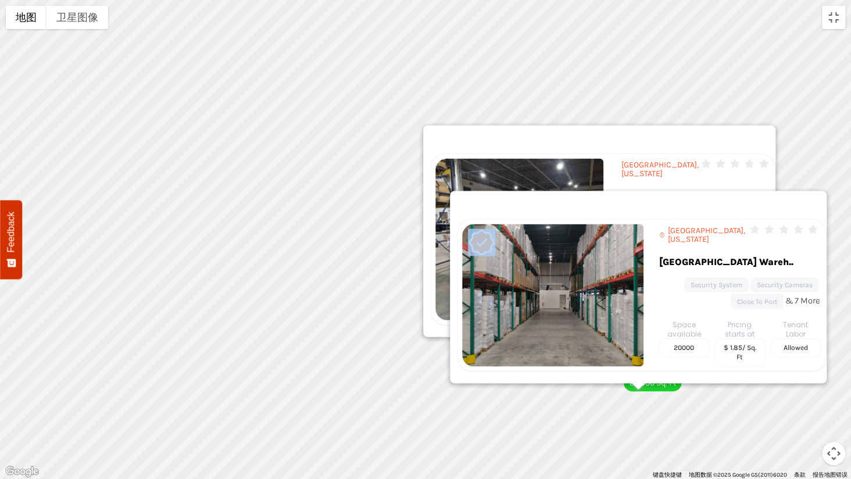
click at [694, 191] on div at bounding box center [628, 205] width 342 height 28
click at [668, 191] on div at bounding box center [628, 205] width 342 height 28
click at [639, 140] on div at bounding box center [589, 140] width 318 height 28
click at [640, 387] on div at bounding box center [639, 386] width 15 height 7
click at [677, 386] on div "20,000 Sq. Ft" at bounding box center [653, 383] width 58 height 16
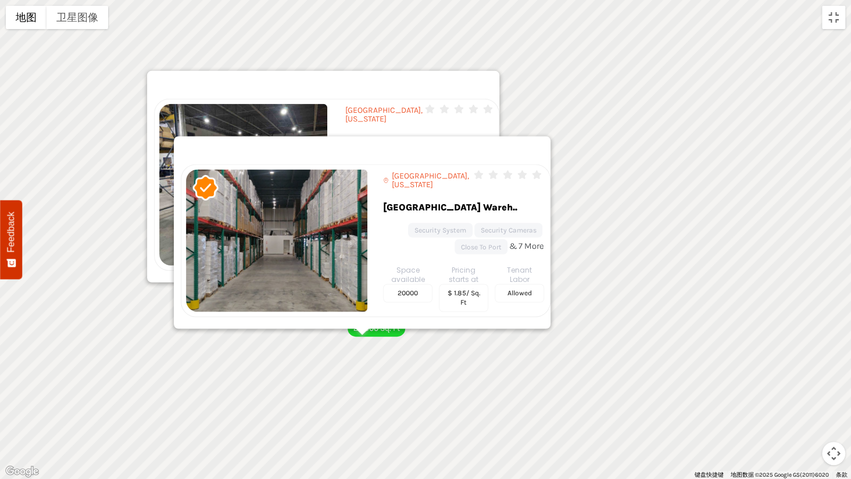
drag, startPoint x: 508, startPoint y: 348, endPoint x: 368, endPoint y: 327, distance: 141.2
click at [426, 240] on div "62,990 Sq. Ft 17,000 Sq. Ft 5,500 Sq. Ft 25,000 Sq. Ft 50,000 Sq. Ft 20,000 Sq.…" at bounding box center [851, 240] width 851 height 0
click at [837, 392] on button "地图镜头控件" at bounding box center [833, 453] width 23 height 23
click at [798, 392] on button "向右移动" at bounding box center [804, 424] width 23 height 23
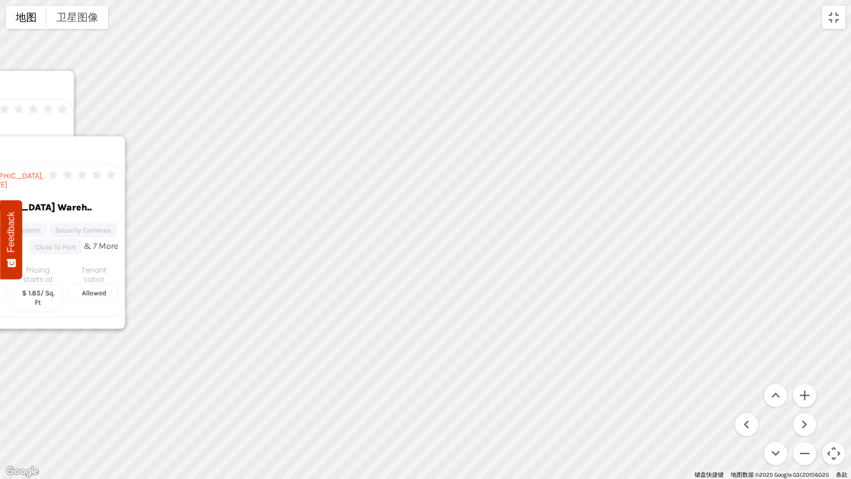
click at [734, 392] on div "62,990 Sq. Ft 17,000 Sq. Ft 5,500 Sq. Ft 25,000 Sq. Ft 50,000 Sq. Ft 20,000 Sq.…" at bounding box center [425, 239] width 851 height 479
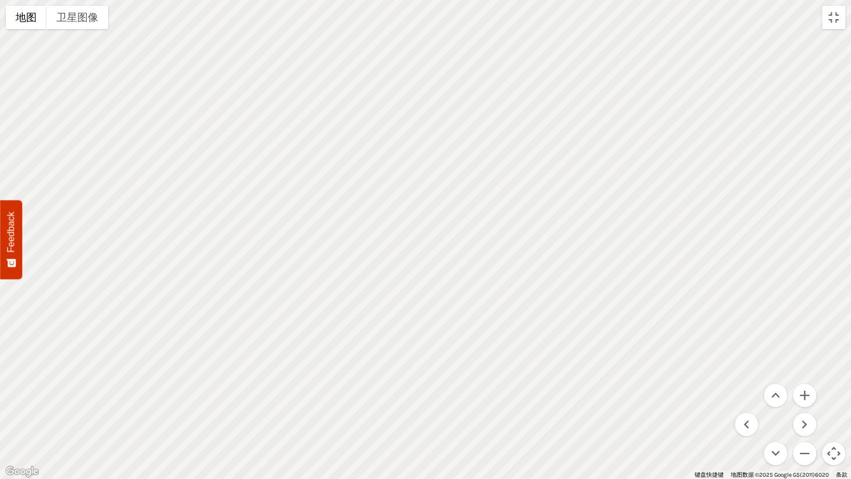
click at [734, 392] on div "62,990 Sq. Ft 17,000 Sq. Ft 5,500 Sq. Ft 25,000 Sq. Ft 50,000 Sq. Ft 20,000 Sq.…" at bounding box center [425, 239] width 851 height 479
click at [755, 392] on menu at bounding box center [775, 424] width 81 height 81
click at [779, 392] on button "下移" at bounding box center [775, 453] width 23 height 23
click at [841, 11] on div "62,990 Sq. Ft 17,000 Sq. Ft 5,500 Sq. Ft 25,000 Sq. Ft 50,000 Sq. Ft 20,000 Sq.…" at bounding box center [425, 239] width 851 height 479
click at [837, 19] on button "切换全屏视图" at bounding box center [833, 17] width 23 height 23
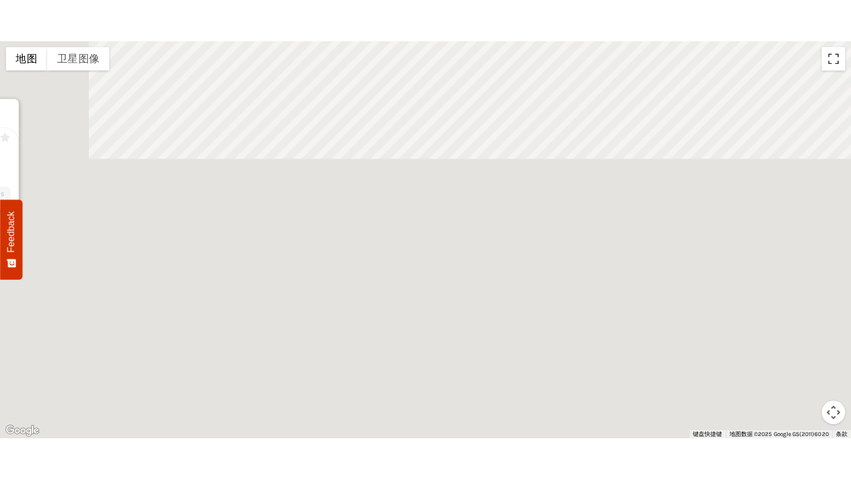
scroll to position [58, 0]
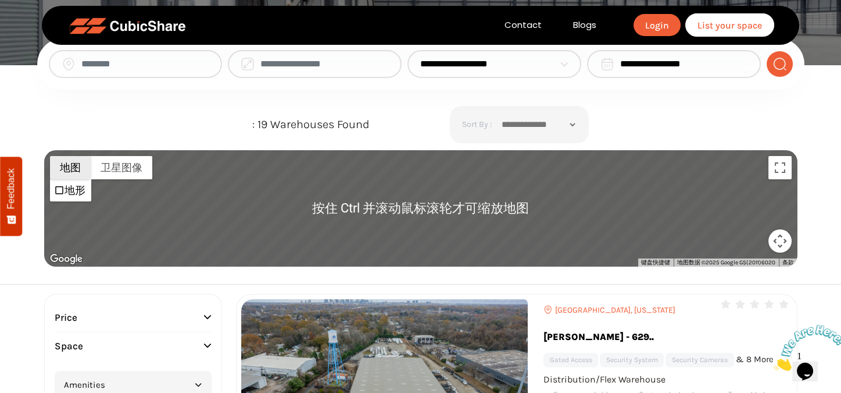
click at [85, 176] on button "地图" at bounding box center [70, 167] width 41 height 23
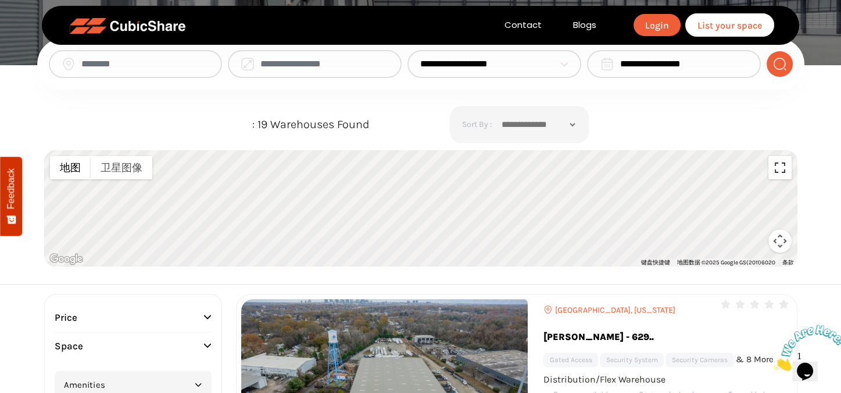
click at [785, 170] on button "切换全屏视图" at bounding box center [780, 167] width 23 height 23
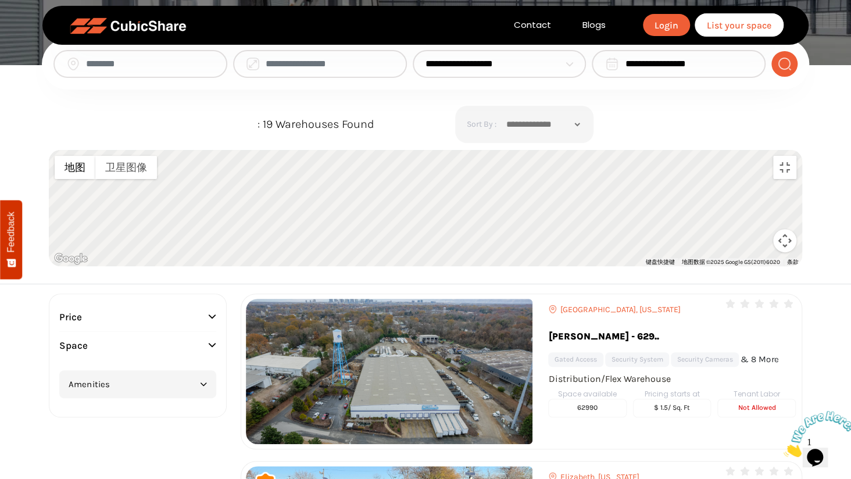
drag, startPoint x: 364, startPoint y: 268, endPoint x: 796, endPoint y: 319, distance: 435.1
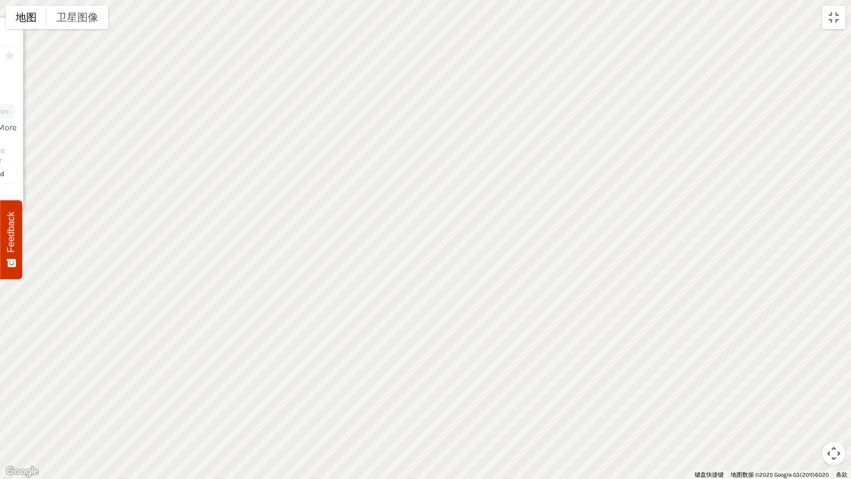
click at [841, 341] on div "62,990 Sq. Ft 17,000 Sq. Ft 5,500 Sq. Ft 25,000 Sq. Ft 50,000 Sq. Ft 20,000 Sq.…" at bounding box center [425, 239] width 851 height 479
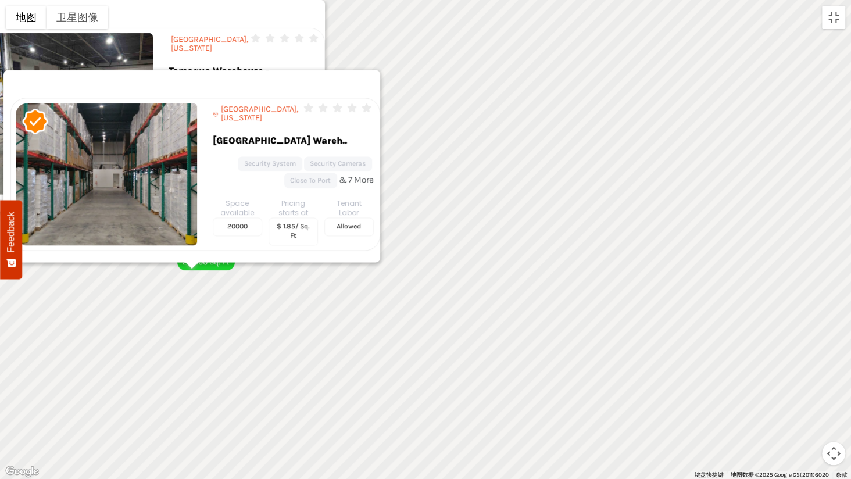
drag, startPoint x: 567, startPoint y: 322, endPoint x: 844, endPoint y: 351, distance: 278.4
click at [841, 351] on div "62,990 Sq. Ft 17,000 Sq. Ft 5,500 Sq. Ft 25,000 Sq. Ft 50,000 Sq. Ft 20,000 Sq.…" at bounding box center [425, 239] width 851 height 479
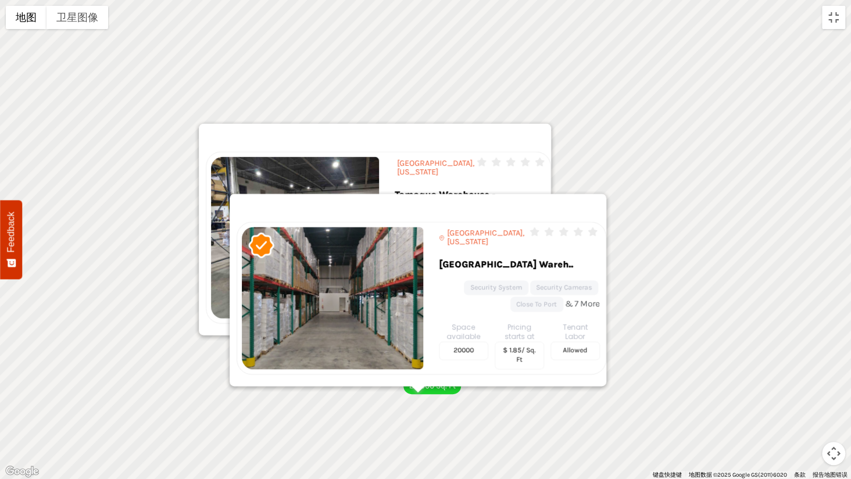
drag, startPoint x: 627, startPoint y: 342, endPoint x: 480, endPoint y: 434, distance: 173.3
click at [480, 392] on div "62,990 Sq. Ft 17,000 Sq. Ft 5,500 Sq. Ft 25,000 Sq. Ft 50,000 Sq. Ft 20,000 Sq.…" at bounding box center [425, 239] width 851 height 479
click at [419, 392] on div "62,990 Sq. Ft 17,000 Sq. Ft 5,500 Sq. Ft 25,000 Sq. Ft 50,000 Sq. Ft 20,000 Sq.…" at bounding box center [425, 239] width 851 height 479
click at [425, 391] on div at bounding box center [418, 389] width 15 height 7
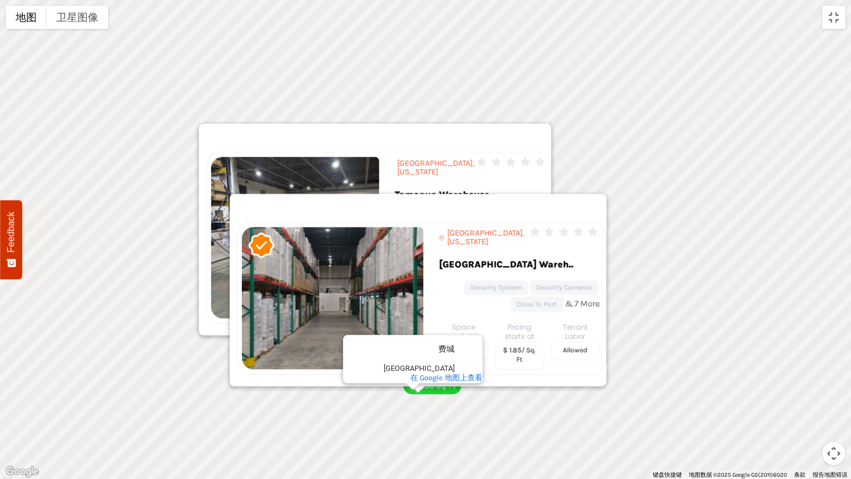
click at [424, 391] on div at bounding box center [418, 389] width 15 height 7
click at [227, 275] on img at bounding box center [295, 238] width 168 height 162
click at [216, 274] on img at bounding box center [295, 238] width 168 height 162
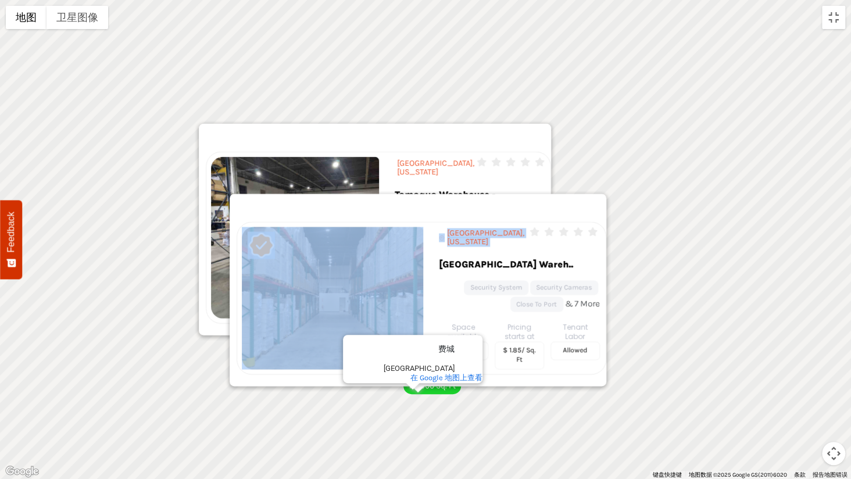
drag, startPoint x: 437, startPoint y: 175, endPoint x: 558, endPoint y: 223, distance: 130.0
click at [558, 223] on div "Pennsauken Township, New Jersey 0" at bounding box center [418, 290] width 377 height 192
click at [557, 255] on link "Pennsauken Township Wareh.." at bounding box center [510, 268] width 142 height 26
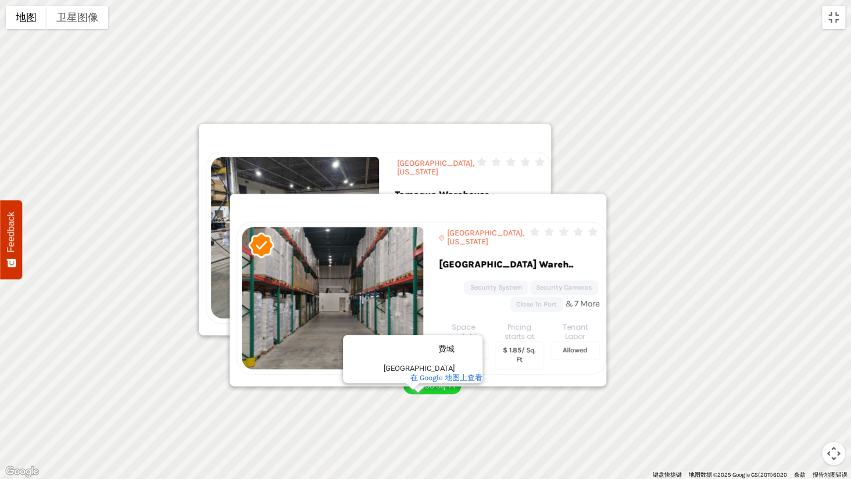
drag, startPoint x: 593, startPoint y: 230, endPoint x: 584, endPoint y: 223, distance: 10.8
click at [591, 230] on div "Pennsauken Township, New Jersey 0 & 7 More" at bounding box center [422, 298] width 370 height 153
click at [262, 231] on img at bounding box center [261, 244] width 27 height 27
drag, startPoint x: 636, startPoint y: 386, endPoint x: 810, endPoint y: 151, distance: 291.9
click at [637, 386] on div "62,990 Sq. Ft 17,000 Sq. Ft 5,500 Sq. Ft 25,000 Sq. Ft 50,000 Sq. Ft 20,000 Sq.…" at bounding box center [425, 239] width 851 height 479
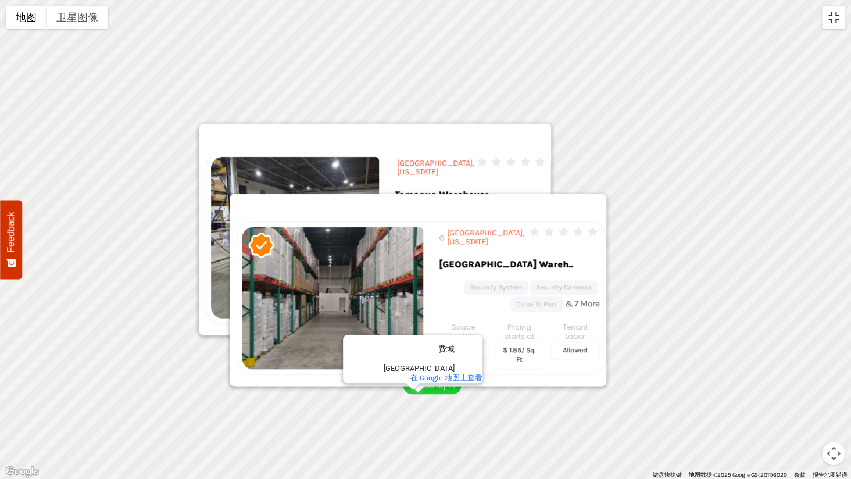
click at [830, 20] on button "切换全屏视图" at bounding box center [833, 17] width 23 height 23
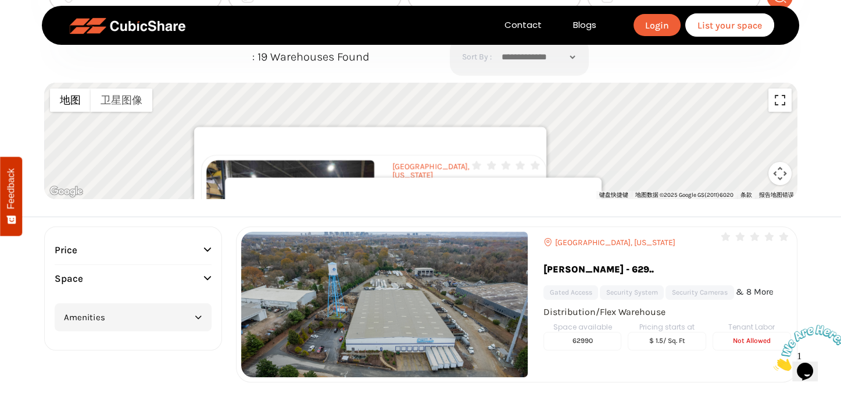
scroll to position [58, 0]
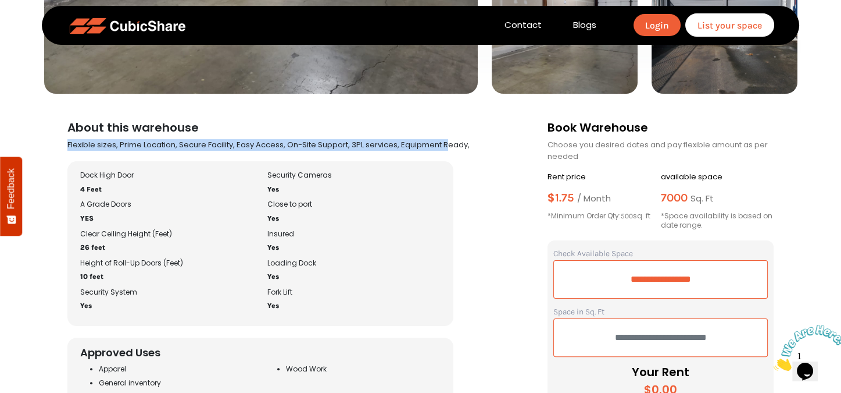
scroll to position [338, 0]
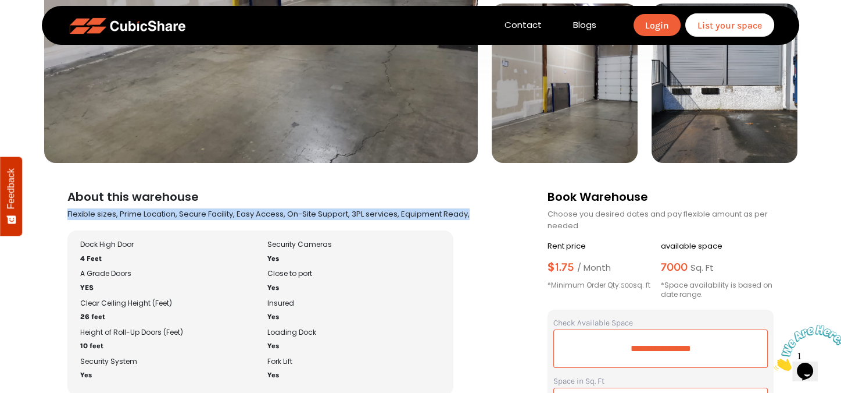
drag, startPoint x: 193, startPoint y: 147, endPoint x: 484, endPoint y: 215, distance: 298.6
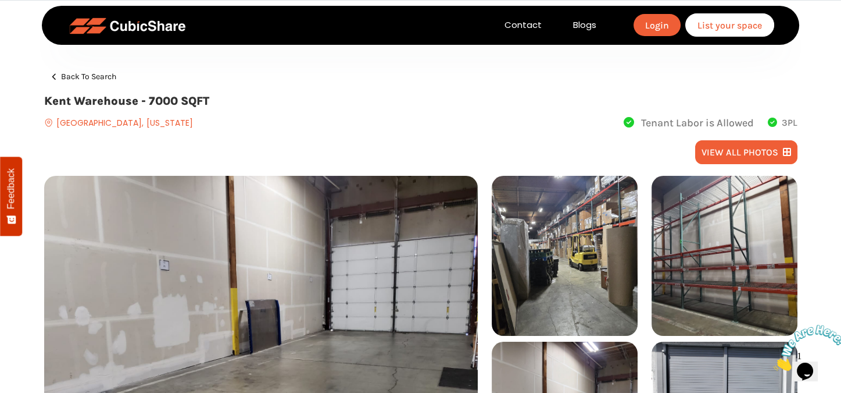
scroll to position [174, 0]
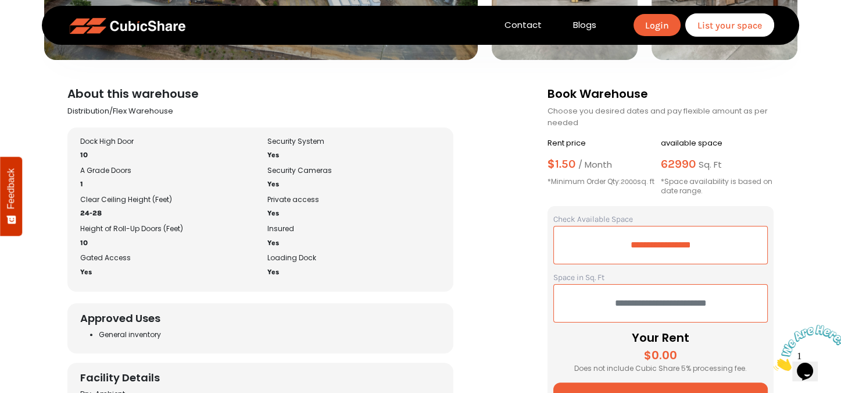
scroll to position [349, 0]
